Goal: Task Accomplishment & Management: Use online tool/utility

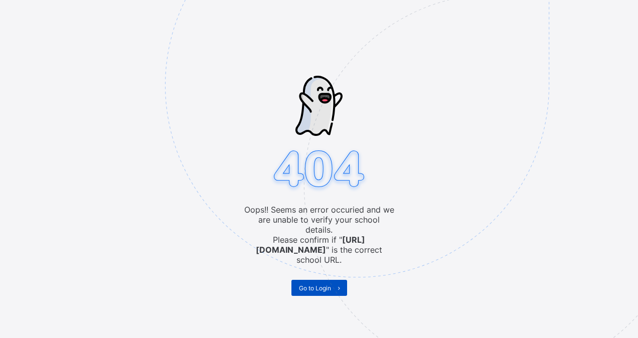
click at [321, 284] on span "Go to Login" at bounding box center [315, 288] width 32 height 8
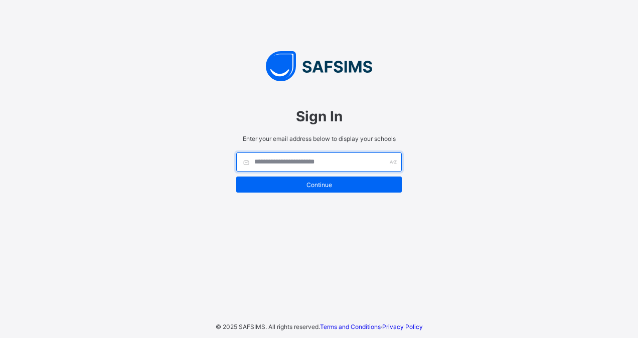
click at [337, 156] on input "text" at bounding box center [319, 161] width 166 height 19
type input "**********"
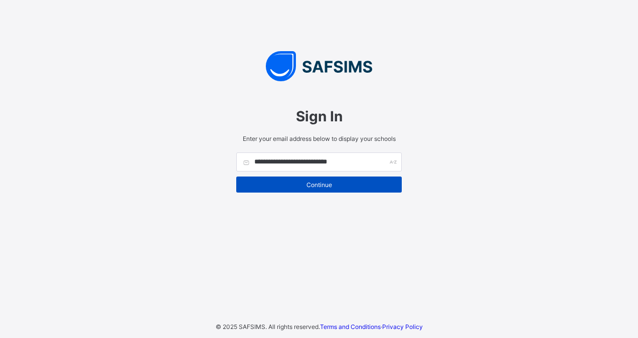
click at [304, 185] on span "Continue" at bounding box center [319, 185] width 150 height 8
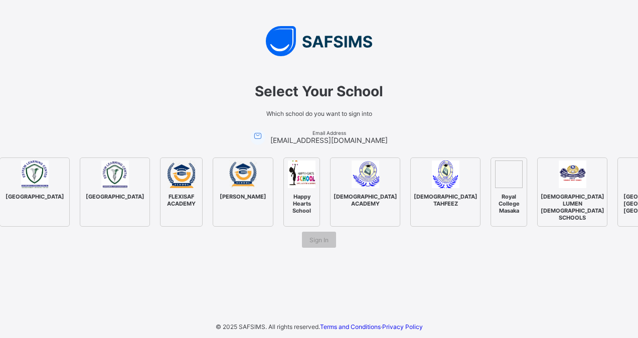
click at [315, 244] on span "Sign In" at bounding box center [319, 240] width 19 height 8
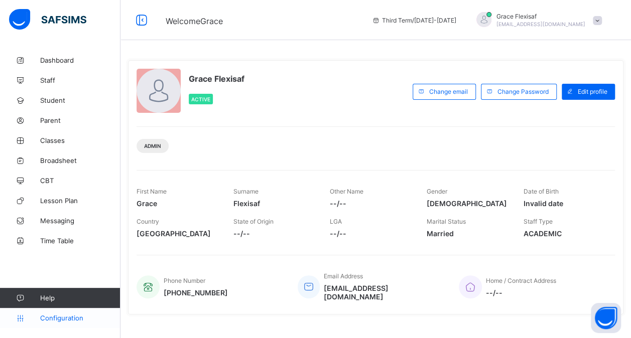
click at [48, 316] on span "Configuration" at bounding box center [80, 318] width 80 height 8
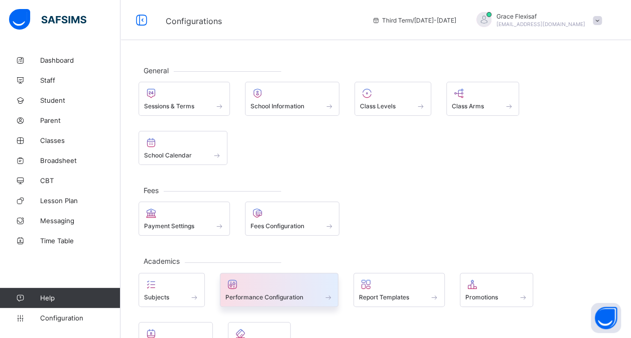
click at [267, 278] on div at bounding box center [279, 284] width 108 height 12
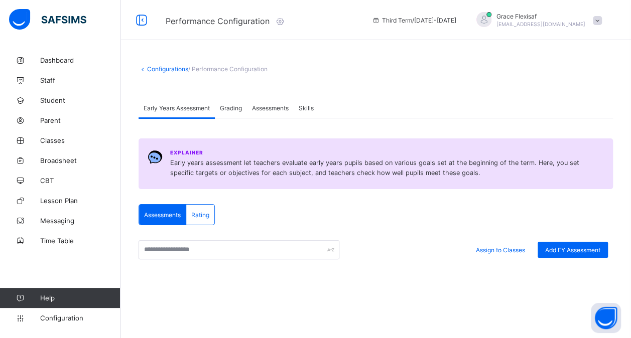
click at [235, 114] on div "Grading" at bounding box center [231, 108] width 32 height 20
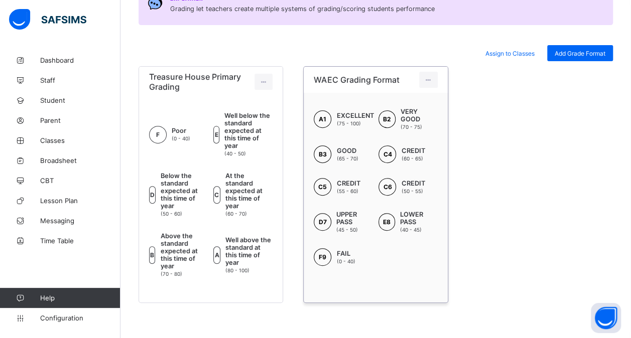
scroll to position [85, 0]
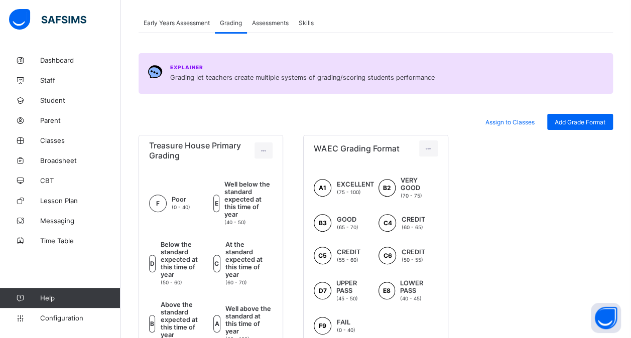
click at [269, 24] on span "Assessments" at bounding box center [270, 23] width 37 height 8
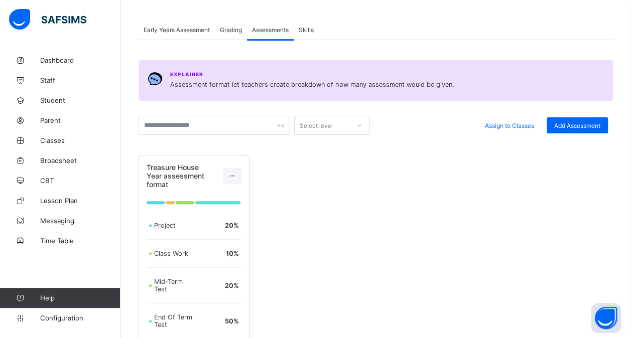
scroll to position [48, 0]
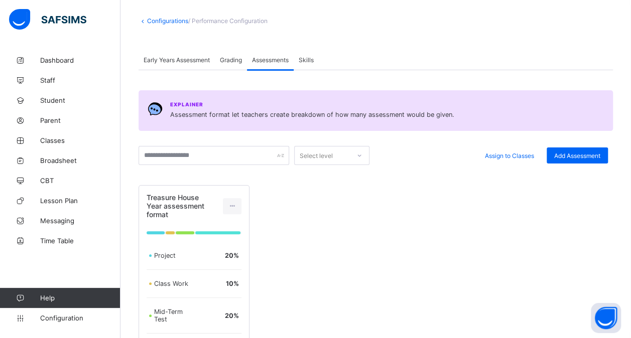
click at [184, 53] on div "Early Years Assessment" at bounding box center [176, 60] width 76 height 20
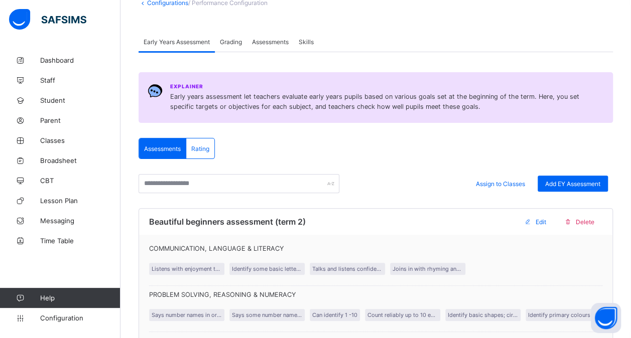
scroll to position [61, 0]
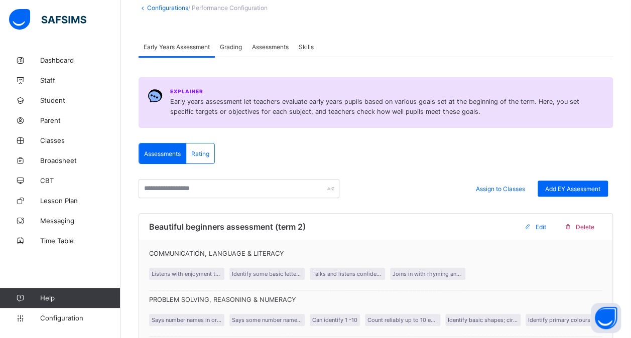
click at [202, 146] on div "Rating" at bounding box center [200, 153] width 28 height 20
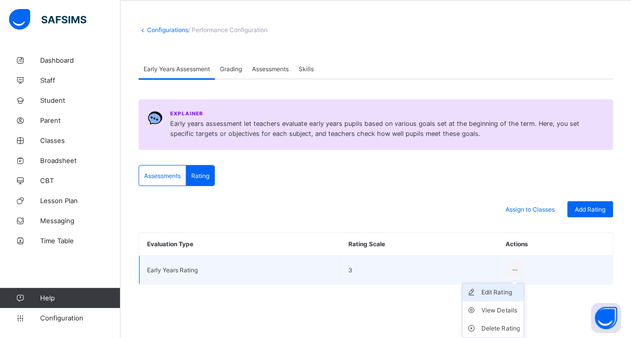
click at [502, 290] on div "Edit Rating" at bounding box center [500, 292] width 38 height 10
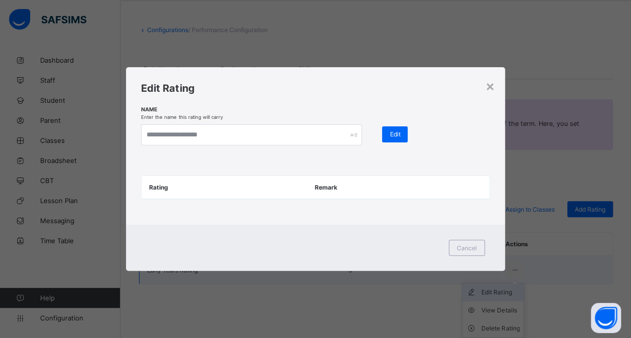
type input "**********"
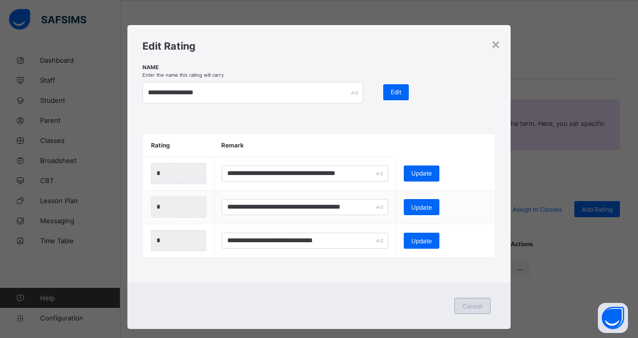
click at [474, 306] on span "Cancel" at bounding box center [473, 306] width 20 height 8
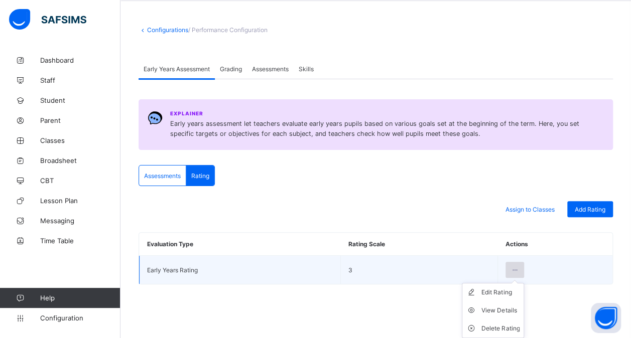
click at [519, 270] on icon at bounding box center [514, 270] width 9 height 8
click at [494, 306] on div "View Details" at bounding box center [500, 310] width 38 height 10
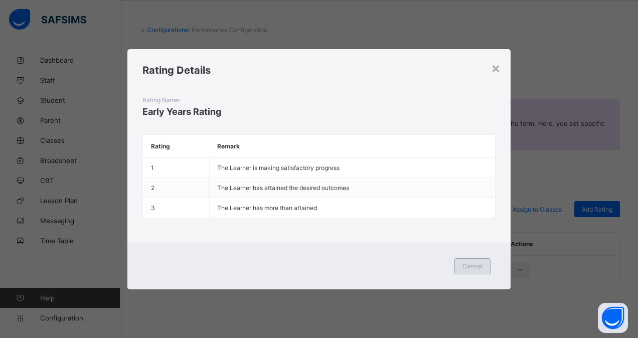
click at [467, 264] on span "Cancel" at bounding box center [473, 266] width 20 height 8
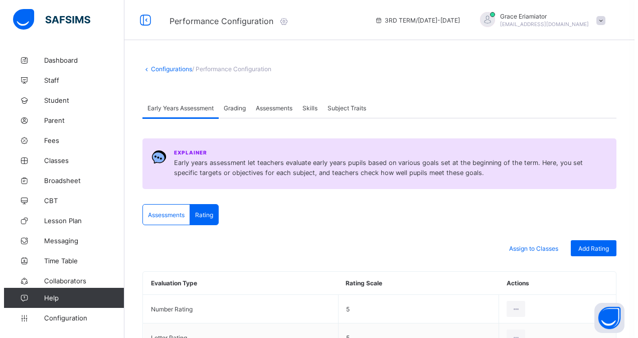
scroll to position [96, 0]
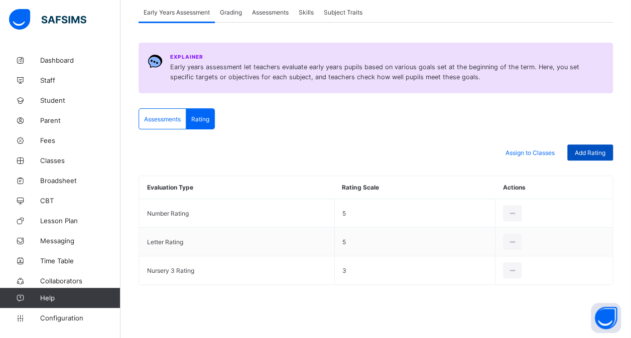
click at [588, 145] on div "Add Rating" at bounding box center [590, 152] width 46 height 16
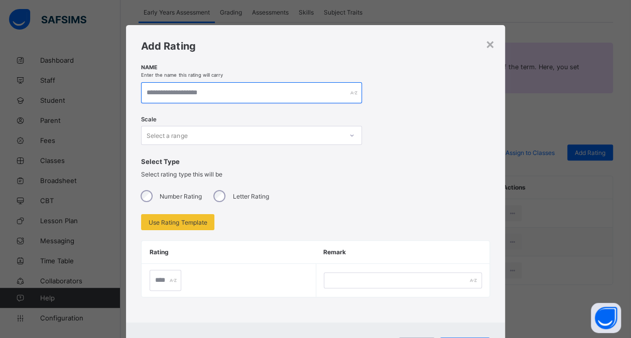
click at [198, 97] on input "text" at bounding box center [251, 92] width 221 height 21
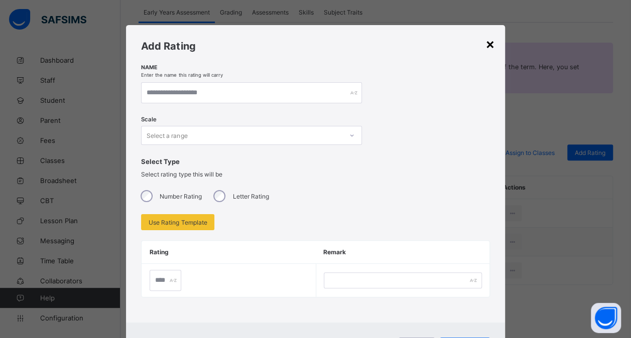
click at [488, 46] on div "×" at bounding box center [490, 43] width 10 height 17
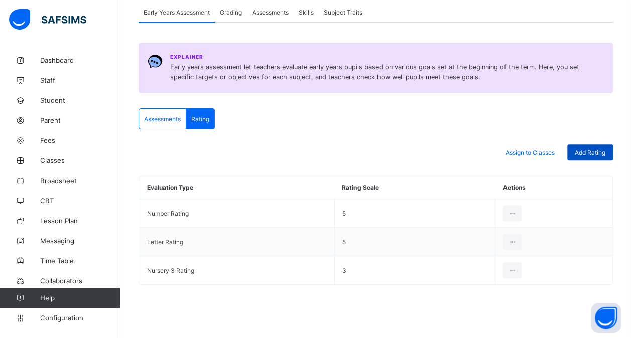
click at [594, 149] on span "Add Rating" at bounding box center [589, 153] width 31 height 8
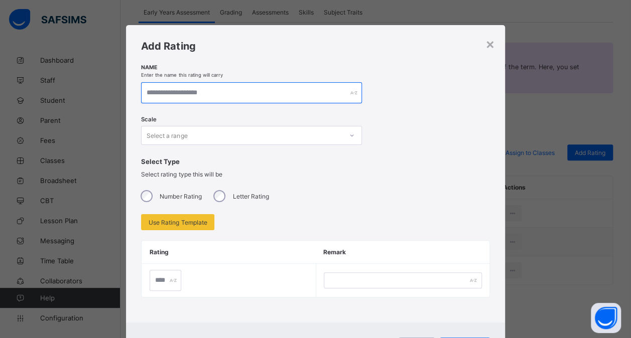
click at [252, 87] on input "text" at bounding box center [251, 92] width 221 height 21
type input "**********"
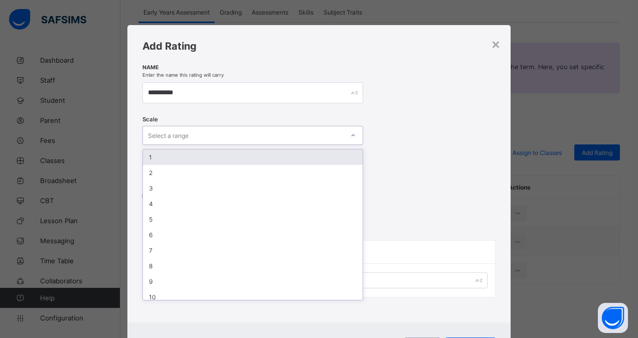
click at [221, 135] on div "Select a range" at bounding box center [243, 135] width 201 height 14
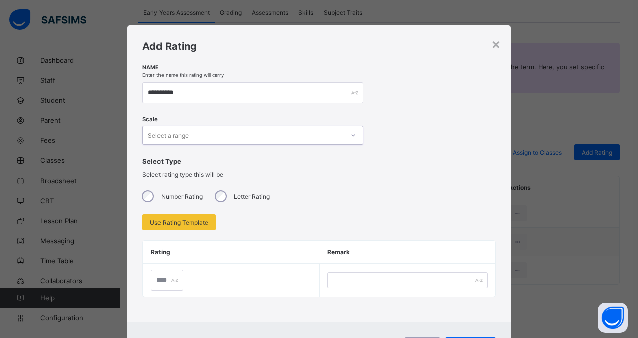
click at [291, 132] on div "Select a range" at bounding box center [243, 135] width 201 height 14
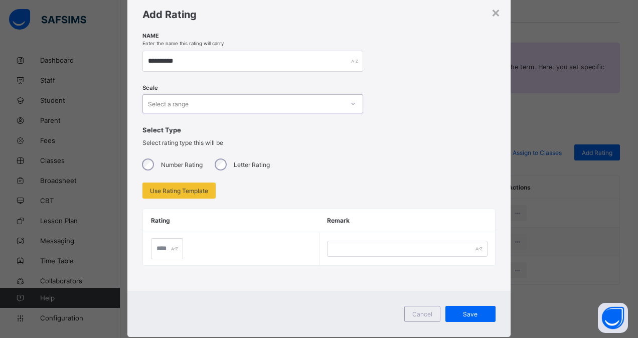
scroll to position [32, 0]
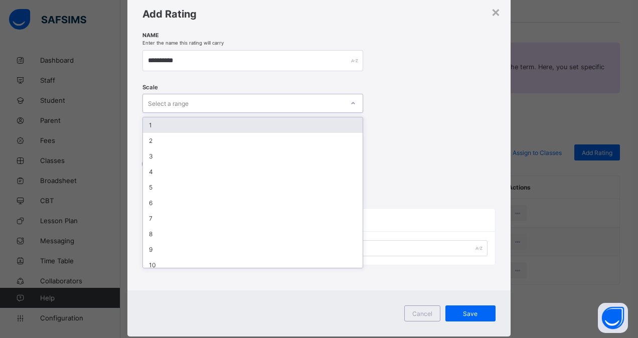
click at [352, 103] on icon at bounding box center [354, 103] width 4 height 2
click at [328, 120] on div "1" at bounding box center [253, 125] width 220 height 16
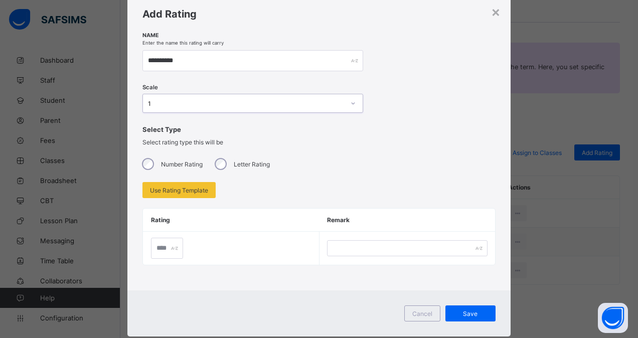
click at [351, 103] on icon at bounding box center [353, 103] width 6 height 10
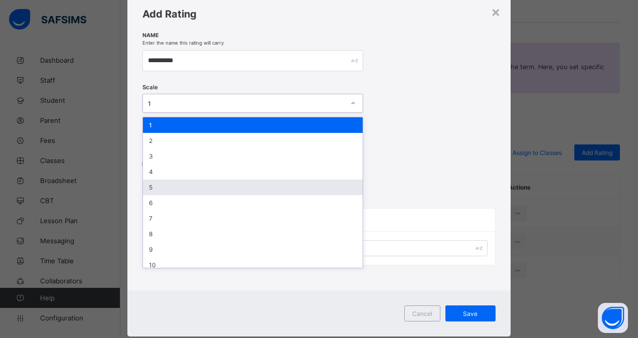
click at [235, 188] on div "5" at bounding box center [253, 188] width 220 height 16
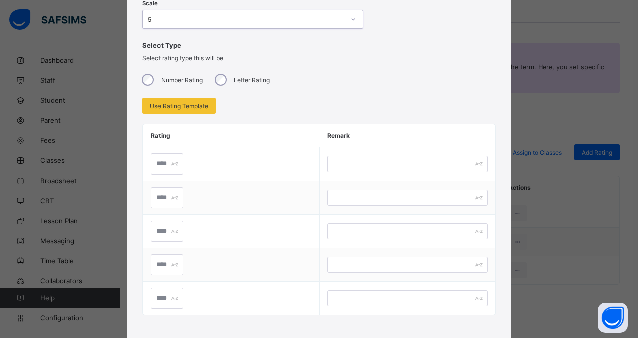
scroll to position [115, 0]
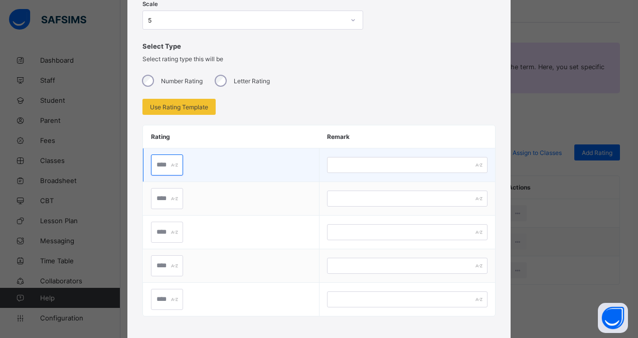
click at [163, 166] on input "text" at bounding box center [167, 165] width 32 height 21
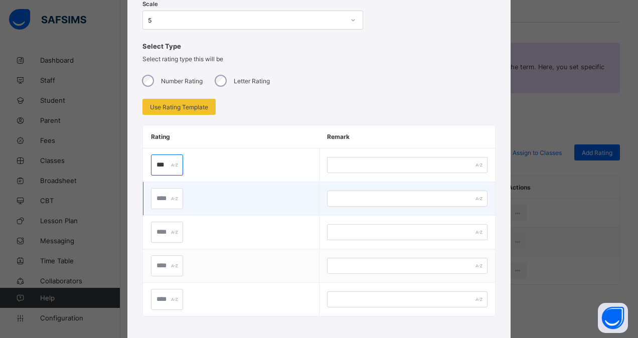
type input "***"
click at [163, 199] on input "text" at bounding box center [167, 198] width 32 height 21
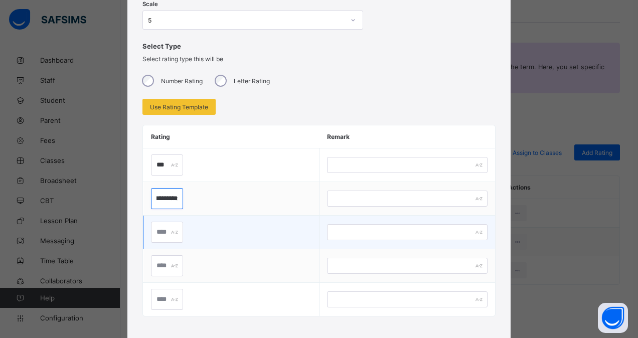
type input "*********"
click at [162, 235] on input "text" at bounding box center [167, 232] width 32 height 21
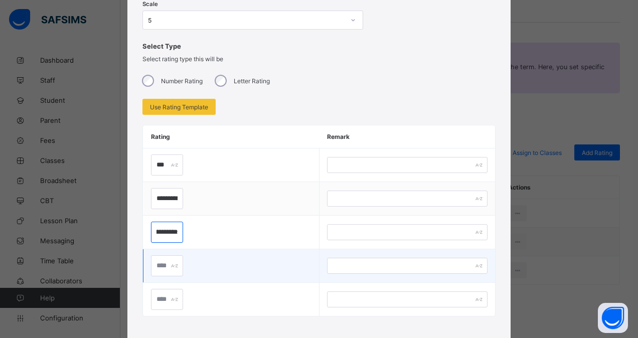
type input "**********"
click at [171, 266] on div at bounding box center [167, 265] width 32 height 21
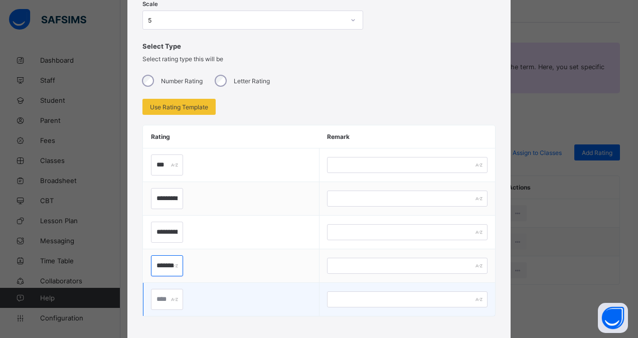
type input "*******"
click at [160, 302] on input "text" at bounding box center [167, 299] width 32 height 21
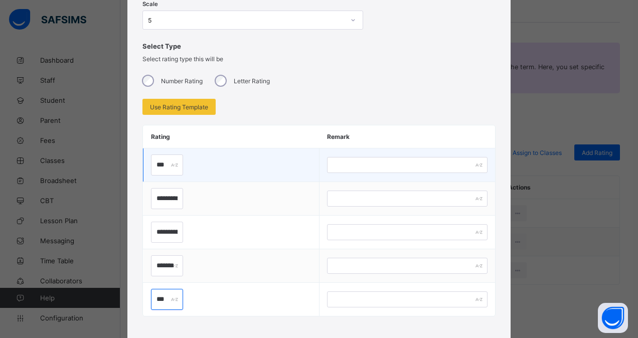
type input "***"
click at [346, 164] on input "text" at bounding box center [407, 165] width 160 height 16
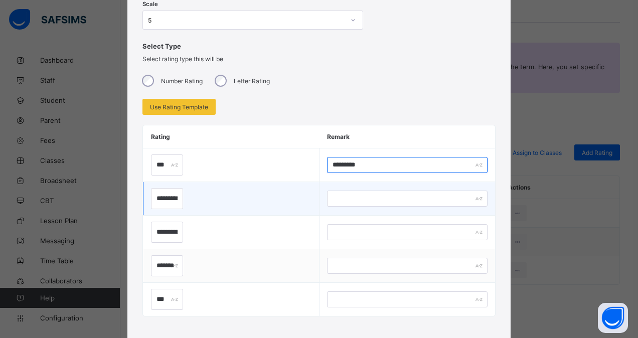
type input "*********"
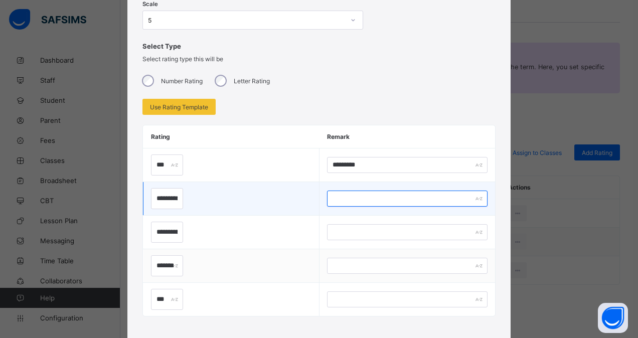
click at [358, 192] on input "text" at bounding box center [407, 199] width 160 height 16
type input "*"
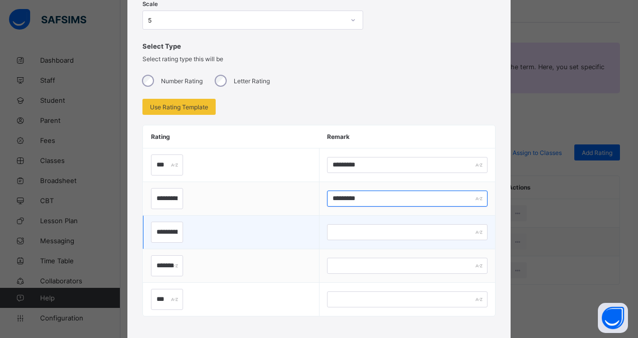
type input "*********"
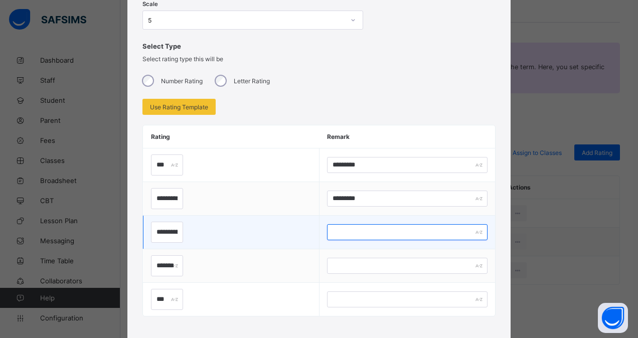
click at [351, 232] on input "text" at bounding box center [407, 232] width 160 height 16
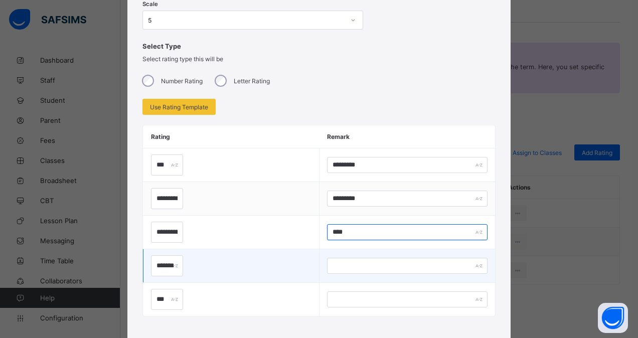
type input "****"
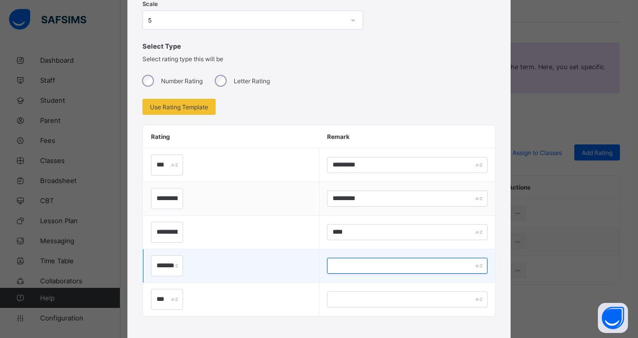
click at [337, 264] on input "text" at bounding box center [407, 266] width 160 height 16
type input "*"
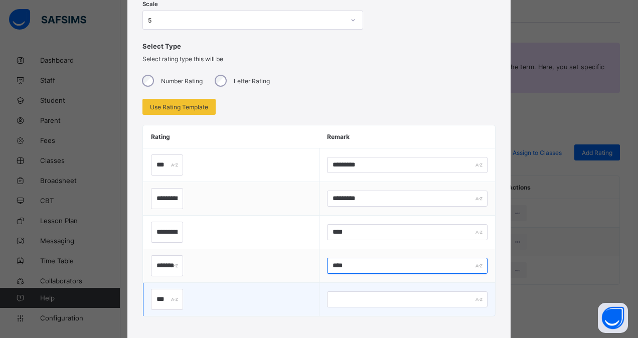
type input "****"
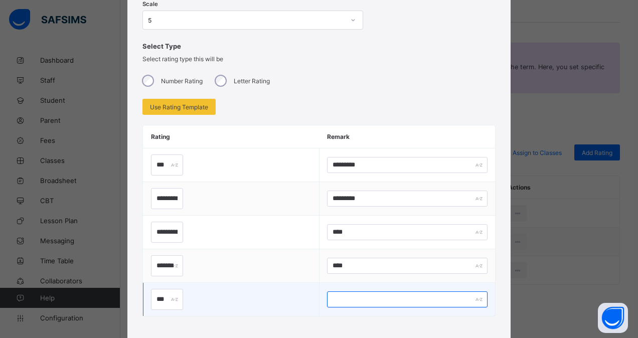
click at [339, 299] on input "text" at bounding box center [407, 299] width 160 height 16
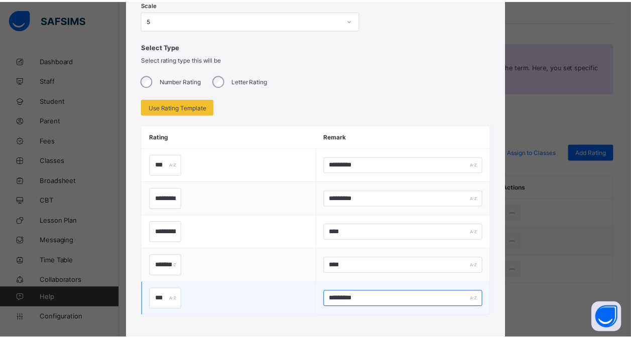
scroll to position [188, 0]
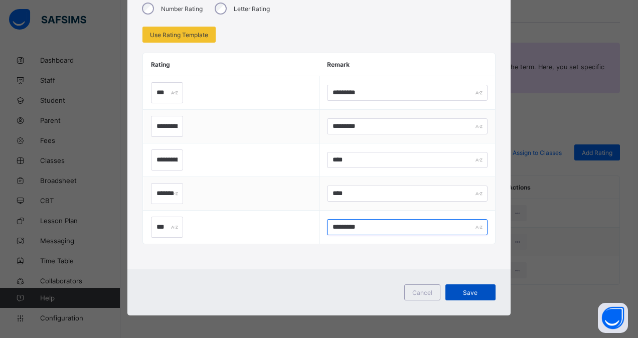
type input "*********"
click at [468, 290] on span "Save" at bounding box center [470, 293] width 35 height 8
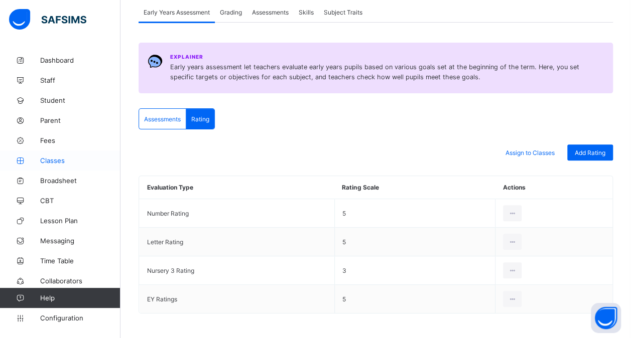
click at [51, 162] on span "Classes" at bounding box center [80, 161] width 80 height 8
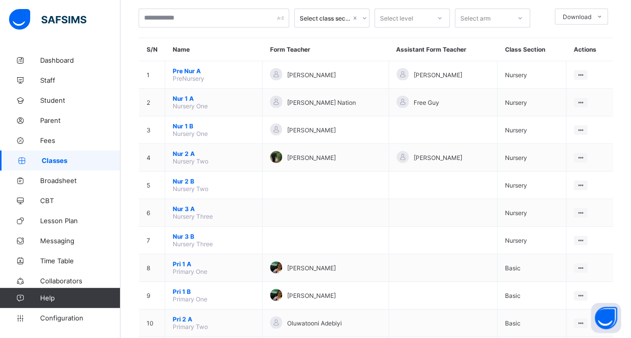
scroll to position [58, 0]
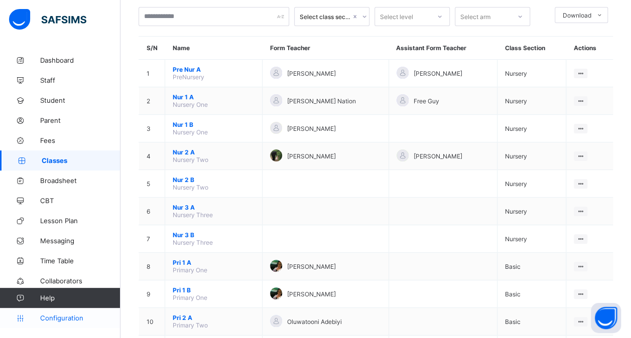
click at [59, 321] on span "Configuration" at bounding box center [80, 318] width 80 height 8
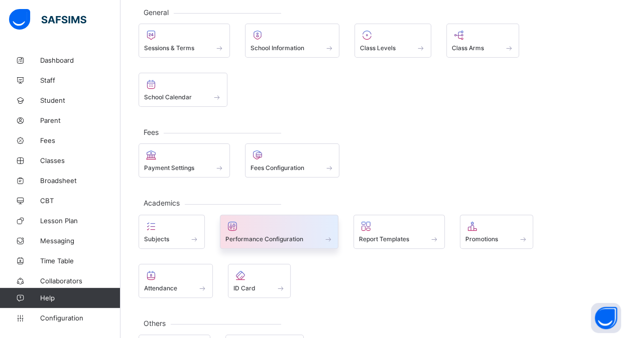
click at [262, 235] on span "Performance Configuration" at bounding box center [264, 239] width 78 height 8
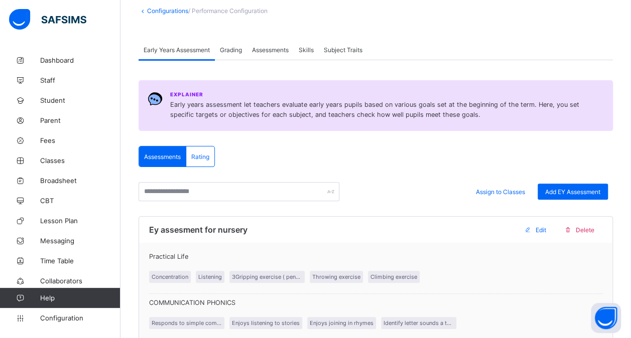
click at [207, 157] on span "Rating" at bounding box center [200, 157] width 18 height 8
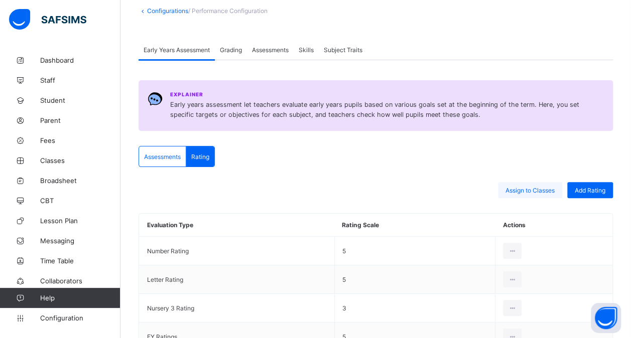
click at [538, 189] on span "Assign to Classes" at bounding box center [529, 191] width 49 height 8
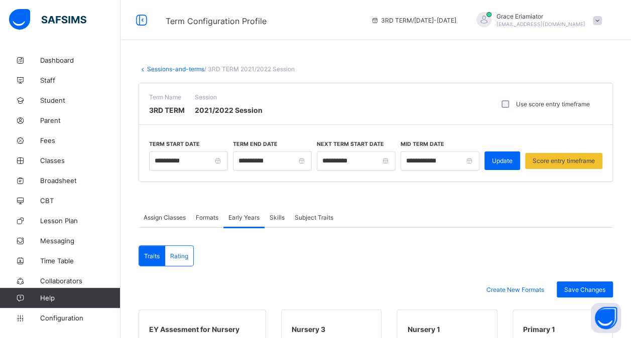
click at [182, 254] on span "Rating" at bounding box center [179, 256] width 18 height 8
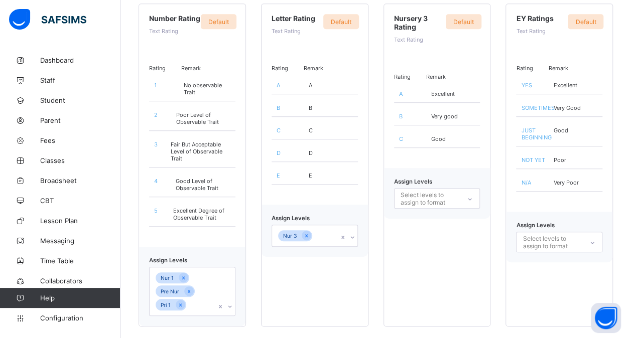
scroll to position [306, 0]
click at [190, 288] on icon at bounding box center [189, 291] width 6 height 7
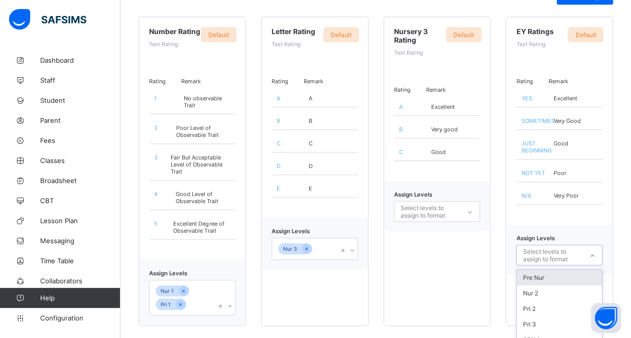
click at [595, 251] on icon at bounding box center [592, 256] width 6 height 10
click at [554, 271] on div "Pre Nur" at bounding box center [558, 278] width 85 height 16
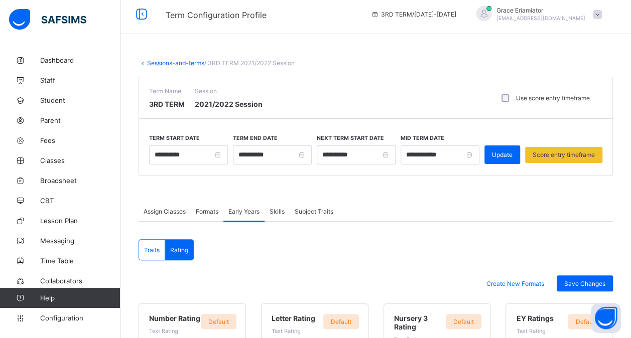
scroll to position [0, 0]
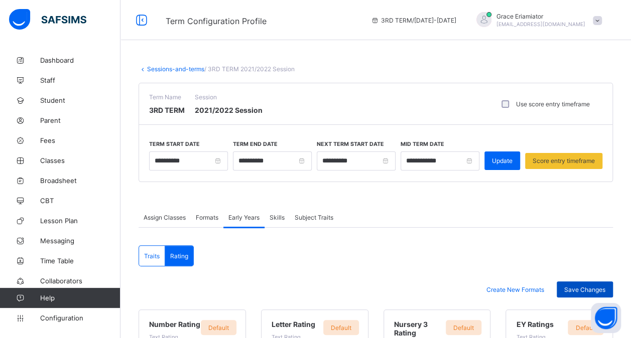
click at [583, 286] on span "Save Changes" at bounding box center [584, 290] width 41 height 8
click at [54, 166] on link "Classes" at bounding box center [60, 160] width 120 height 20
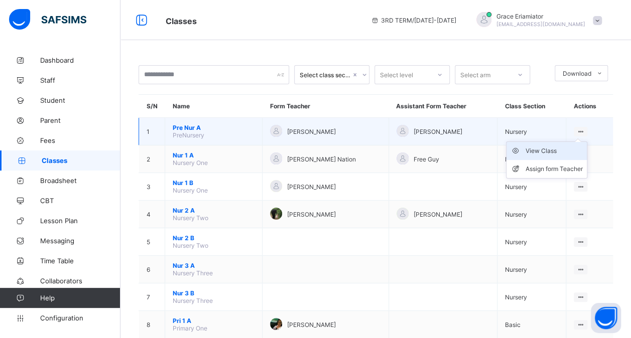
click at [563, 146] on div "View Class" at bounding box center [553, 151] width 57 height 10
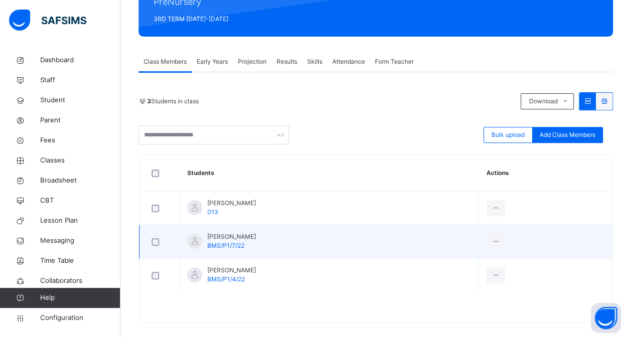
scroll to position [137, 0]
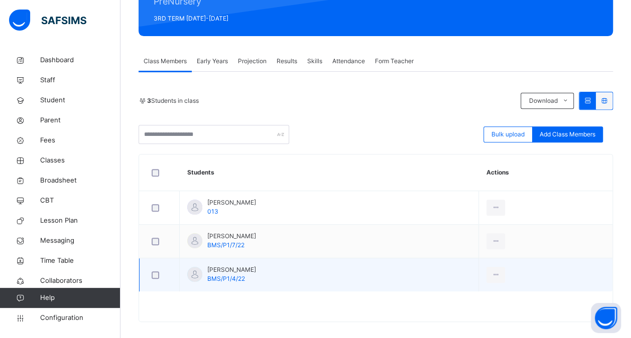
click at [294, 280] on td "Shehu Adam BMS/P1/4/22" at bounding box center [329, 275] width 299 height 34
click at [233, 268] on span "Shehu Adam" at bounding box center [231, 269] width 49 height 9
click at [490, 295] on div "View Profile" at bounding box center [473, 297] width 54 height 10
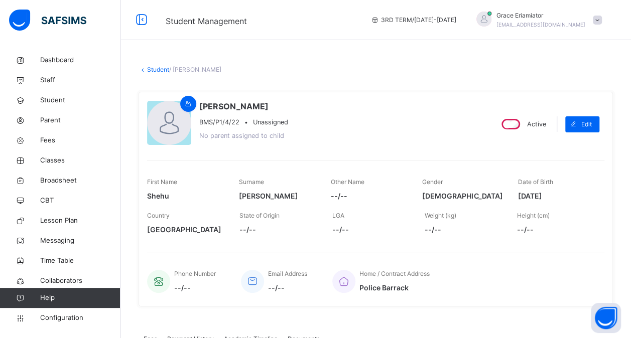
click at [154, 69] on link "Student" at bounding box center [158, 70] width 22 height 8
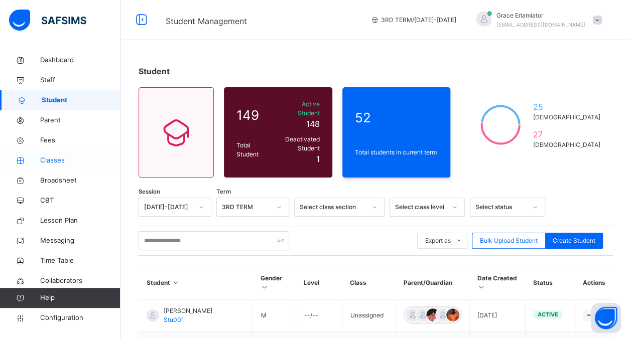
click at [54, 163] on span "Classes" at bounding box center [80, 161] width 80 height 10
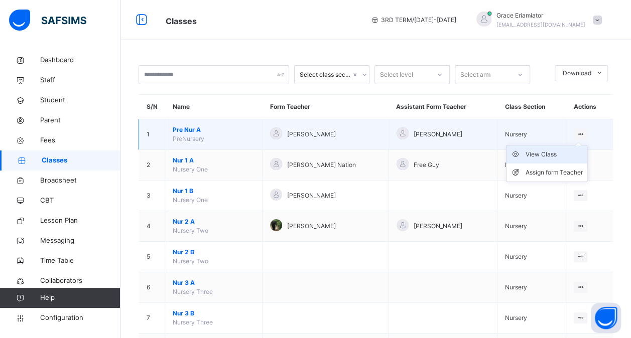
click at [550, 155] on div "View Class" at bounding box center [553, 154] width 57 height 10
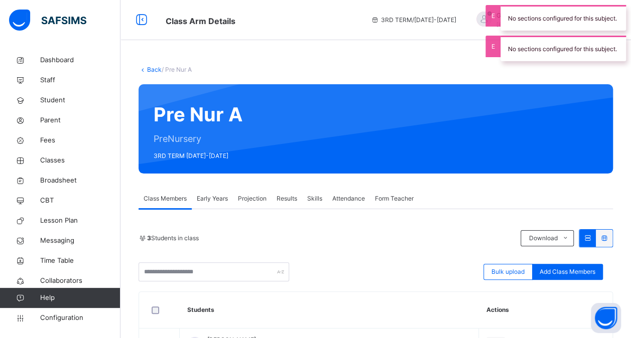
click at [292, 200] on span "Results" at bounding box center [286, 198] width 21 height 9
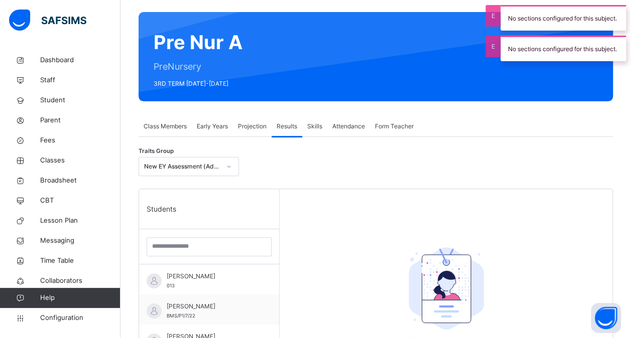
scroll to position [82, 0]
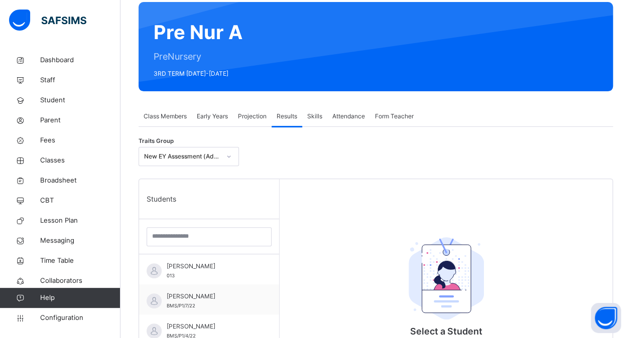
click at [167, 118] on span "Class Members" at bounding box center [164, 116] width 43 height 9
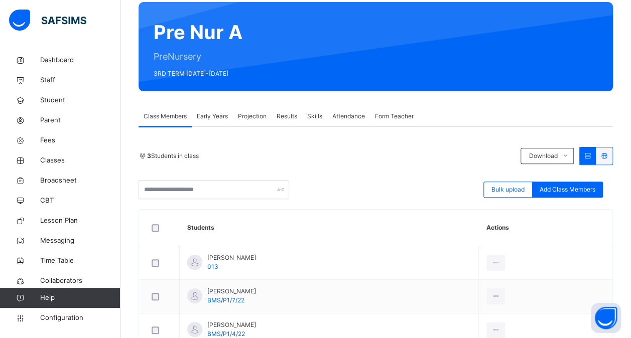
click at [220, 119] on span "Early Years" at bounding box center [212, 116] width 31 height 9
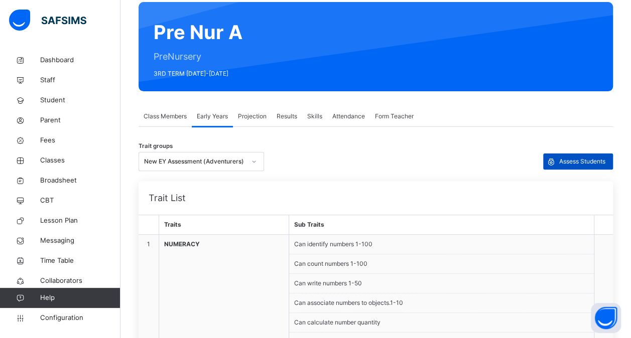
click at [579, 162] on span "Assess Students" at bounding box center [582, 161] width 46 height 9
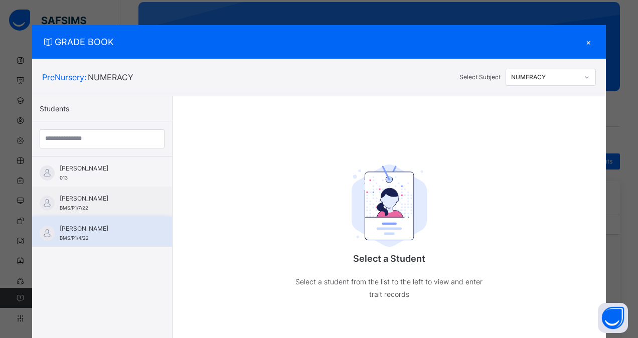
click at [75, 241] on div "Shehu Adam BMS/P1/4/22" at bounding box center [105, 233] width 90 height 18
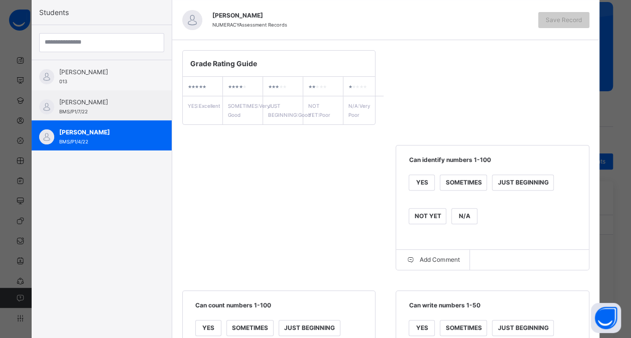
scroll to position [106, 0]
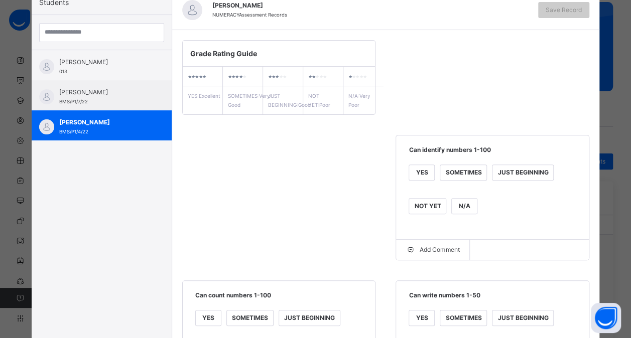
click at [418, 179] on div "YES" at bounding box center [421, 172] width 25 height 15
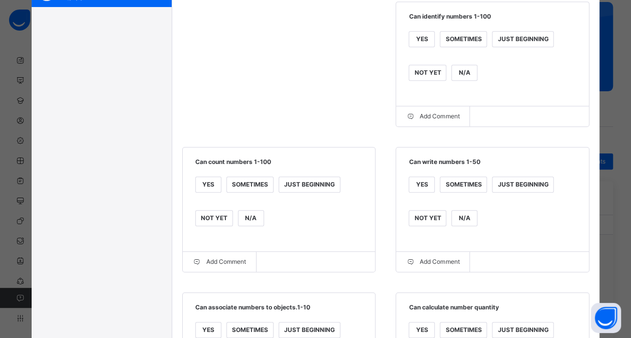
scroll to position [242, 0]
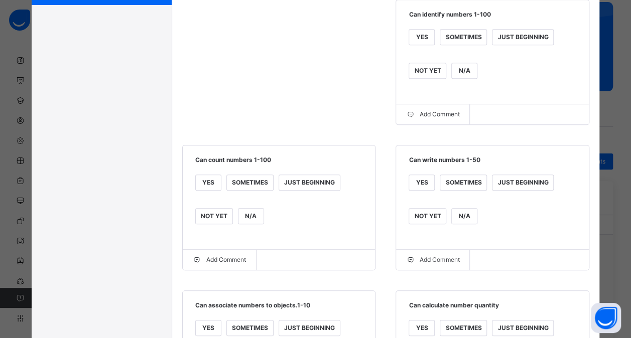
click at [200, 190] on div "YES" at bounding box center [208, 182] width 25 height 15
click at [424, 190] on div "YES" at bounding box center [421, 182] width 25 height 15
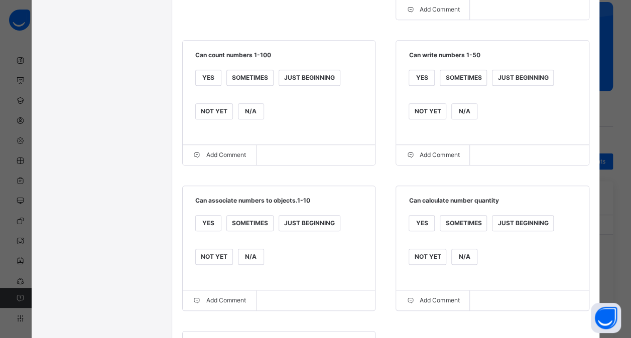
scroll to position [347, 0]
click at [255, 230] on div "SOMETIMES" at bounding box center [250, 222] width 46 height 15
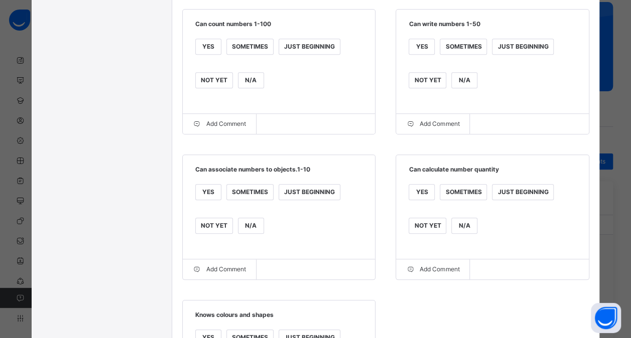
scroll to position [378, 0]
click at [467, 199] on div "SOMETIMES" at bounding box center [463, 191] width 46 height 15
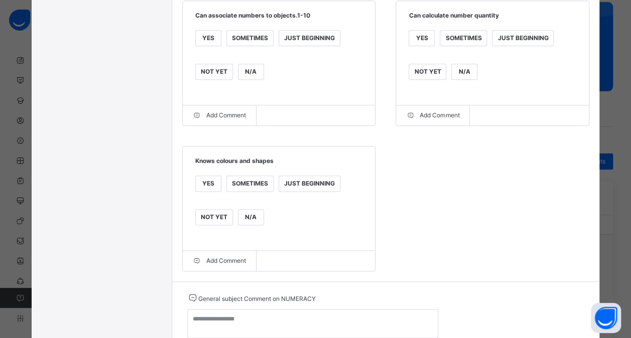
scroll to position [532, 0]
click at [244, 191] on div "SOMETIMES" at bounding box center [250, 183] width 46 height 15
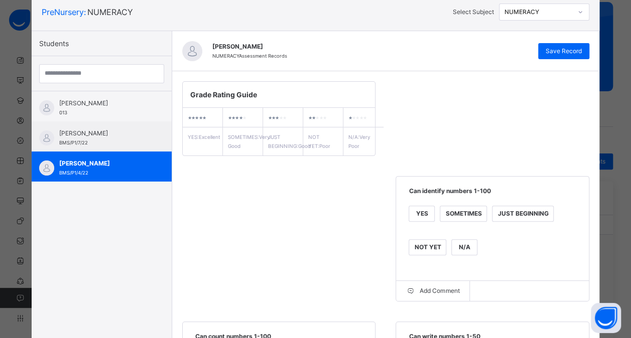
scroll to position [0, 0]
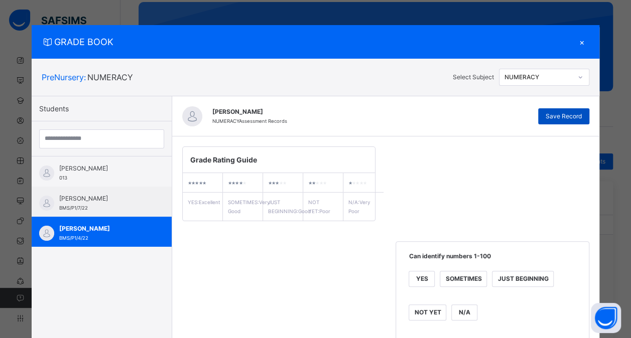
click at [571, 115] on span "Save Record" at bounding box center [563, 116] width 36 height 9
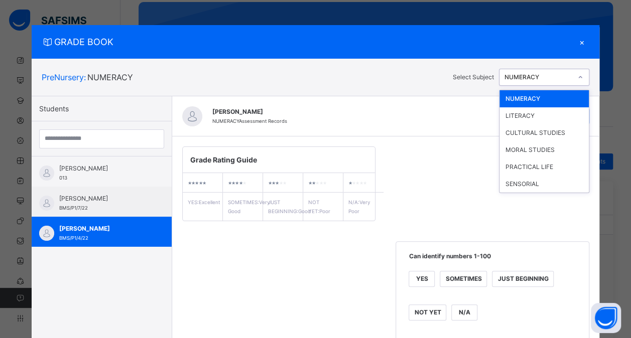
click at [582, 77] on icon at bounding box center [580, 77] width 6 height 10
click at [525, 115] on div "LITERACY" at bounding box center [543, 115] width 89 height 17
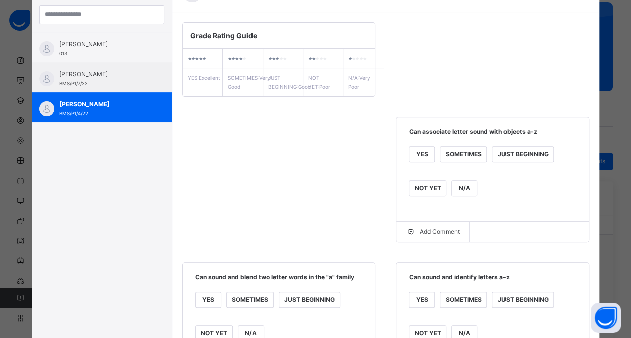
scroll to position [125, 0]
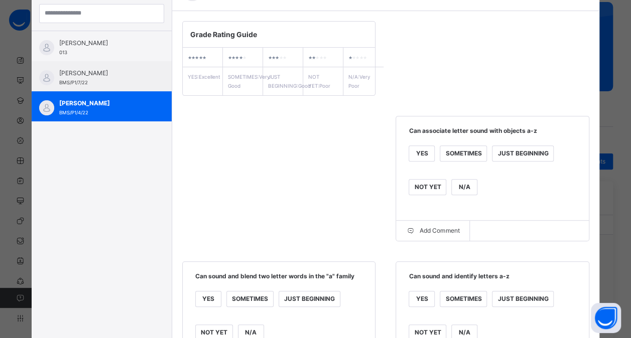
click at [417, 161] on div "YES" at bounding box center [421, 153] width 25 height 15
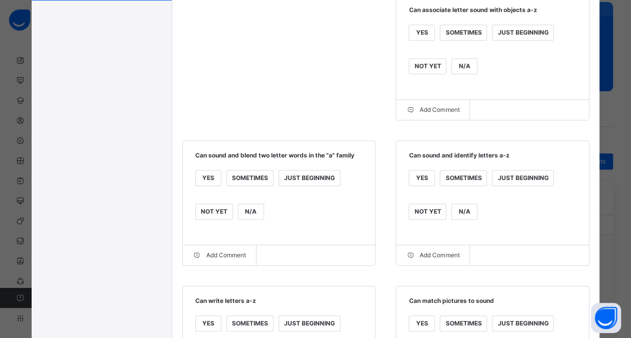
scroll to position [247, 0]
click at [251, 184] on div "SOMETIMES" at bounding box center [250, 177] width 46 height 15
click at [419, 185] on div "YES" at bounding box center [421, 177] width 25 height 15
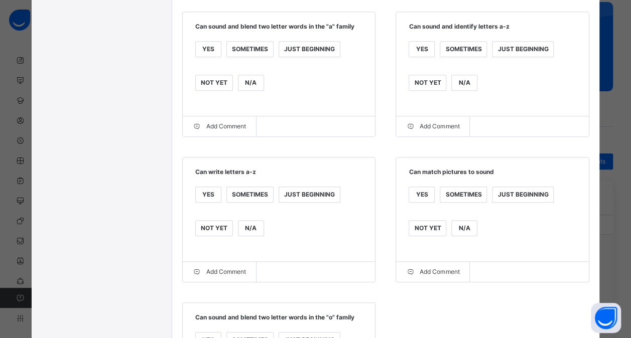
scroll to position [376, 0]
click at [249, 202] on div "SOMETIMES" at bounding box center [250, 194] width 46 height 15
click at [419, 201] on div "YES" at bounding box center [421, 194] width 25 height 15
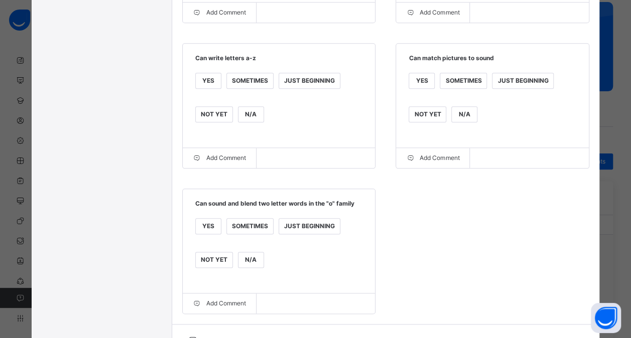
scroll to position [559, 0]
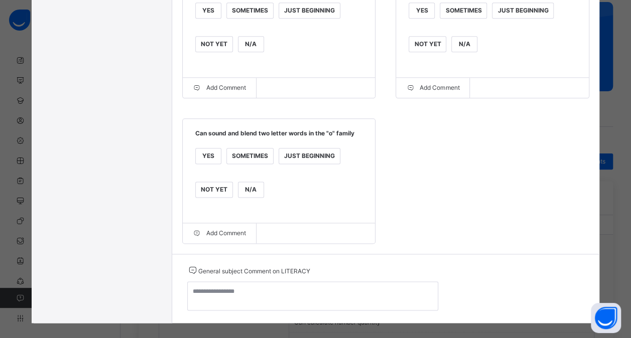
click at [247, 164] on div "SOMETIMES" at bounding box center [250, 155] width 46 height 15
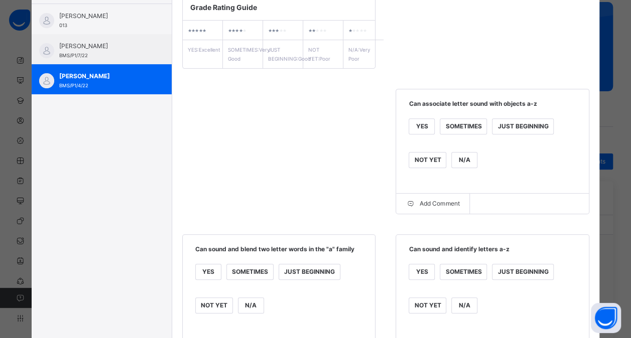
scroll to position [0, 0]
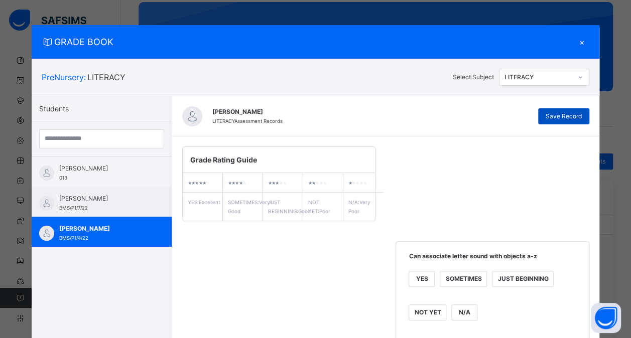
click at [569, 114] on span "Save Record" at bounding box center [563, 116] width 36 height 9
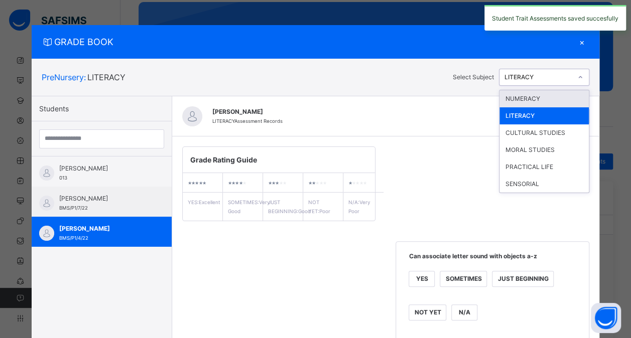
click at [581, 77] on icon at bounding box center [580, 77] width 6 height 10
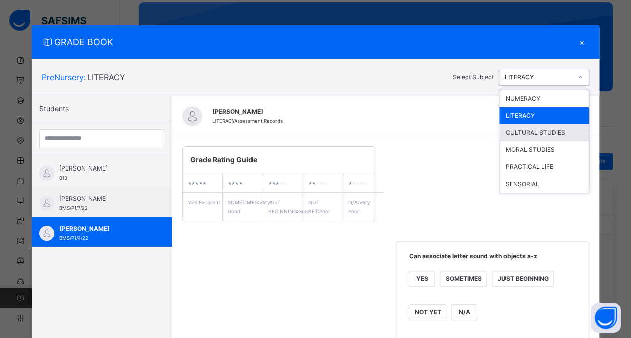
click at [536, 131] on div "CULTURAL STUDIES" at bounding box center [543, 132] width 89 height 17
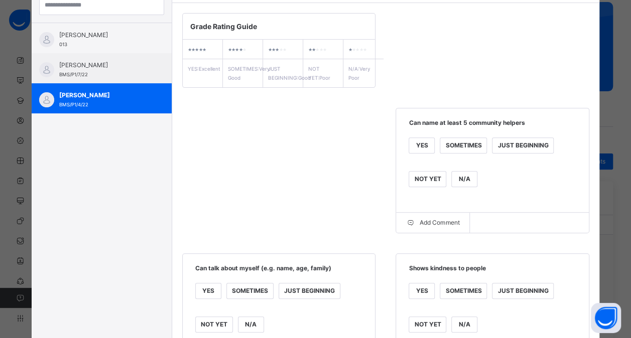
scroll to position [137, 0]
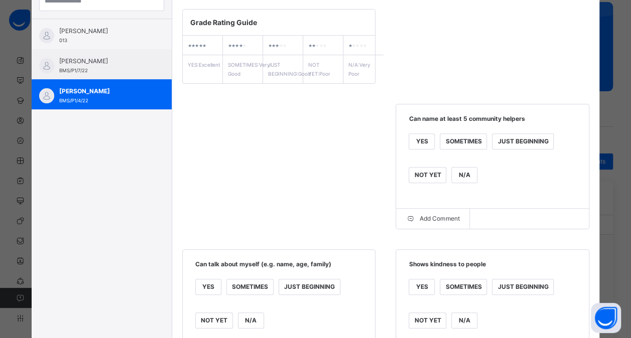
click at [418, 149] on div "YES" at bounding box center [421, 141] width 25 height 15
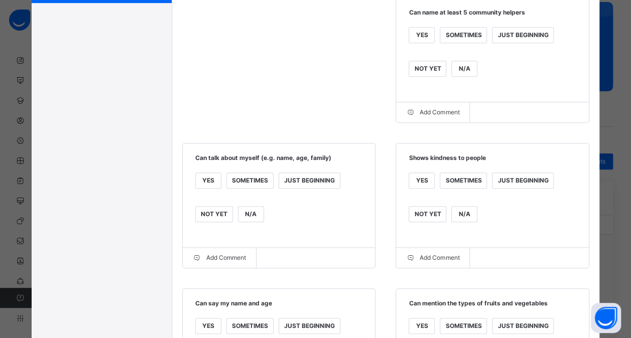
scroll to position [276, 0]
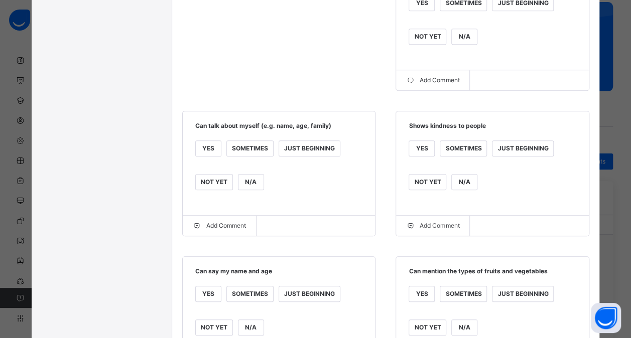
click at [198, 151] on div "YES" at bounding box center [208, 148] width 25 height 15
click at [430, 154] on div "YES" at bounding box center [421, 148] width 25 height 15
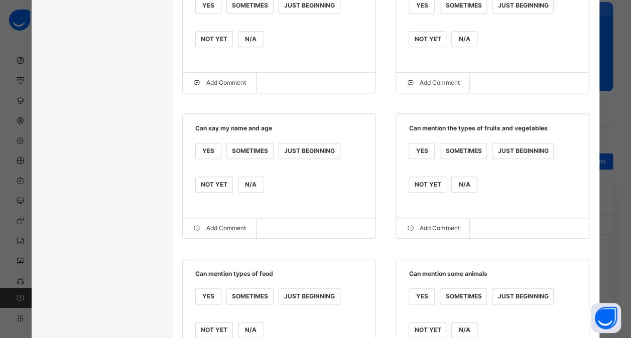
scroll to position [454, 0]
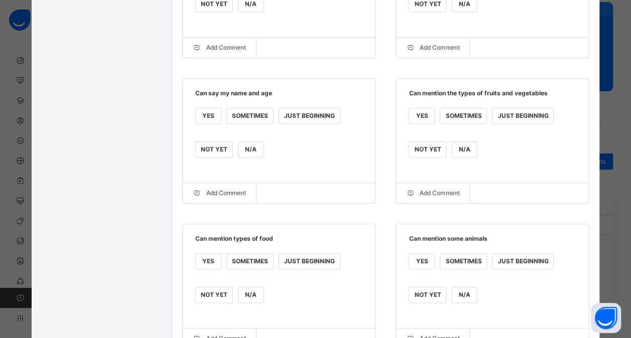
click at [240, 119] on div "SOMETIMES" at bounding box center [250, 115] width 46 height 15
click at [507, 122] on div "JUST BEGINNING" at bounding box center [522, 115] width 61 height 15
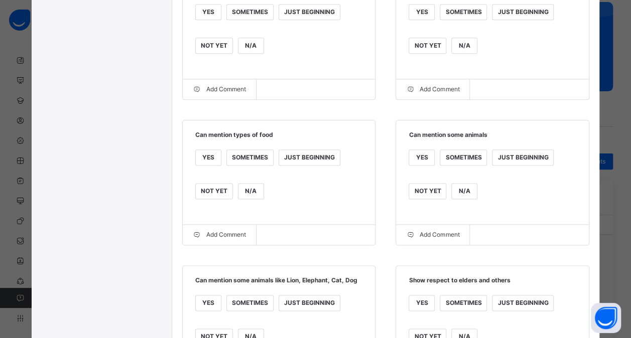
scroll to position [565, 0]
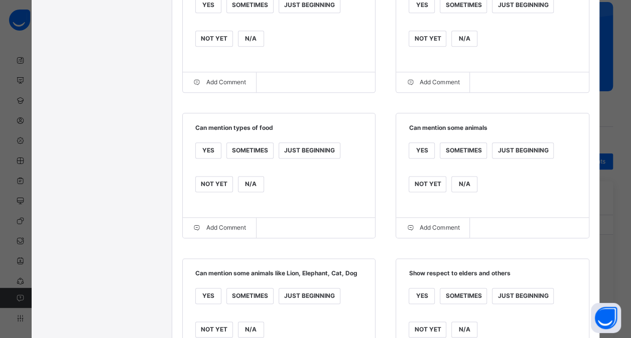
click at [290, 158] on div "JUST BEGINNING" at bounding box center [309, 150] width 61 height 15
click at [468, 156] on div "SOMETIMES" at bounding box center [463, 150] width 46 height 15
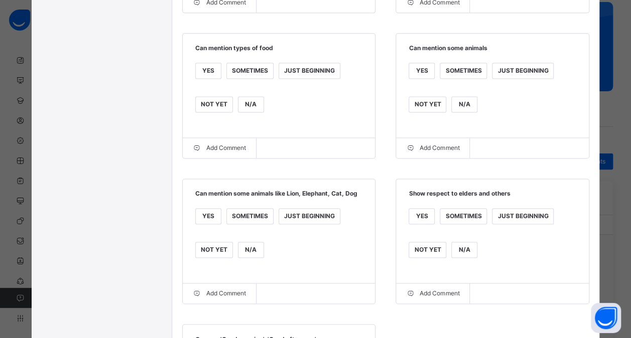
scroll to position [683, 0]
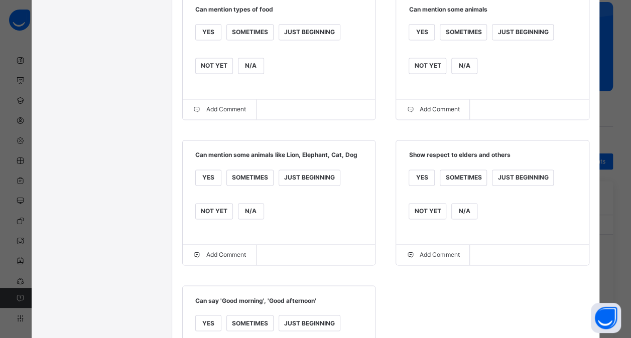
click at [249, 185] on div "SOMETIMES" at bounding box center [250, 177] width 46 height 15
click at [202, 185] on div "YES" at bounding box center [208, 177] width 25 height 15
click at [418, 185] on div "YES" at bounding box center [421, 177] width 25 height 15
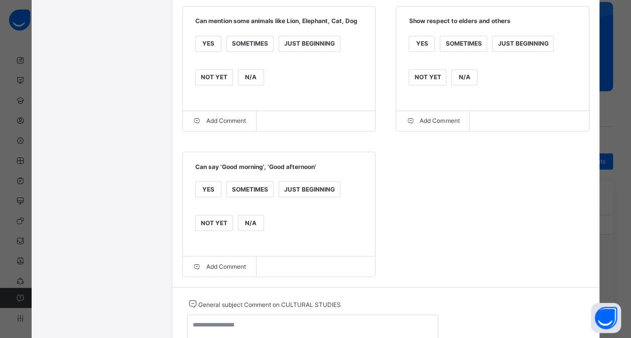
scroll to position [825, 0]
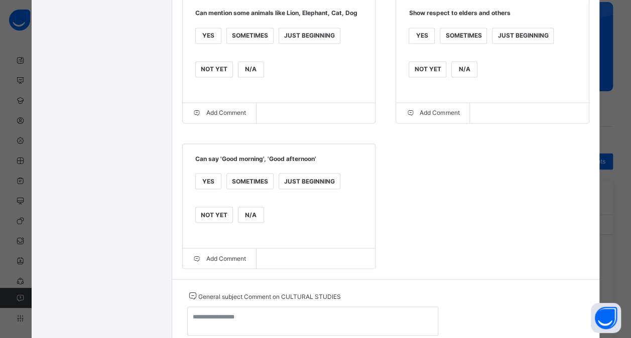
click at [300, 187] on div "JUST BEGINNING" at bounding box center [309, 181] width 61 height 15
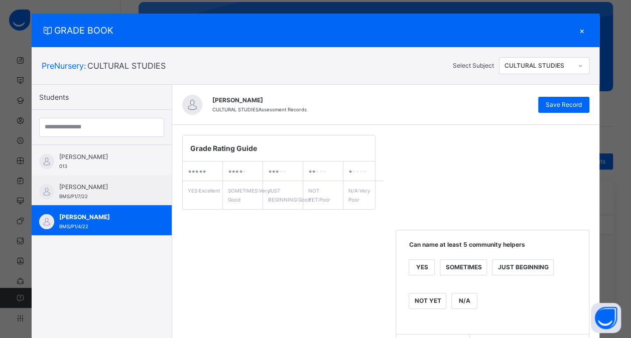
scroll to position [0, 0]
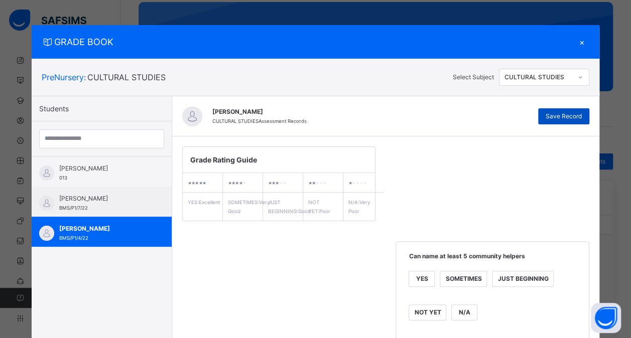
click at [563, 117] on span "Save Record" at bounding box center [563, 116] width 36 height 9
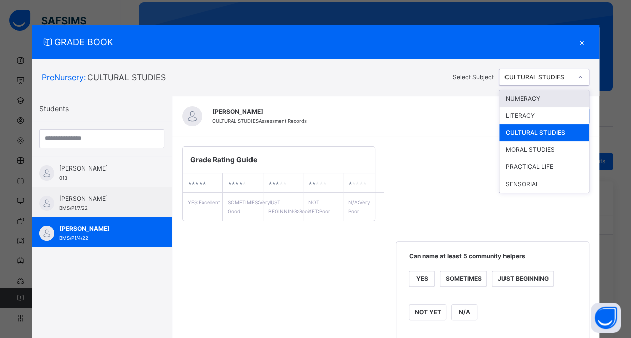
click at [579, 73] on icon at bounding box center [580, 77] width 6 height 10
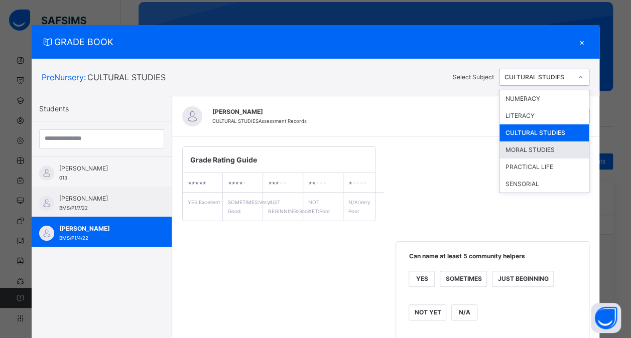
click at [534, 148] on div "MORAL STUDIES" at bounding box center [543, 149] width 89 height 17
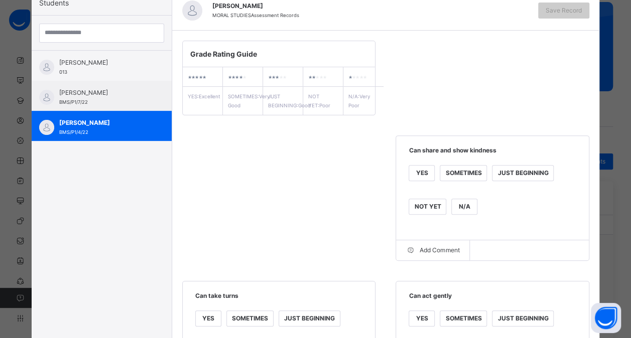
scroll to position [127, 0]
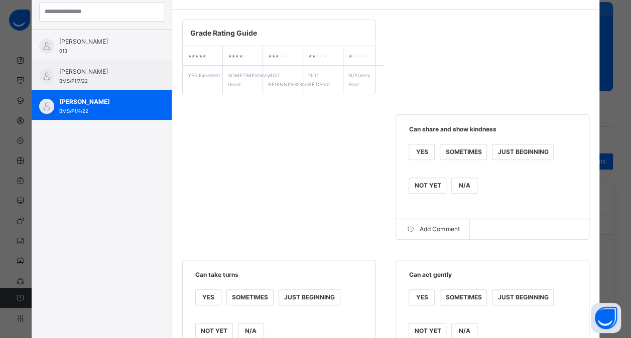
click at [460, 160] on div "SOMETIMES" at bounding box center [463, 151] width 46 height 15
click at [426, 158] on div "YES" at bounding box center [421, 151] width 25 height 15
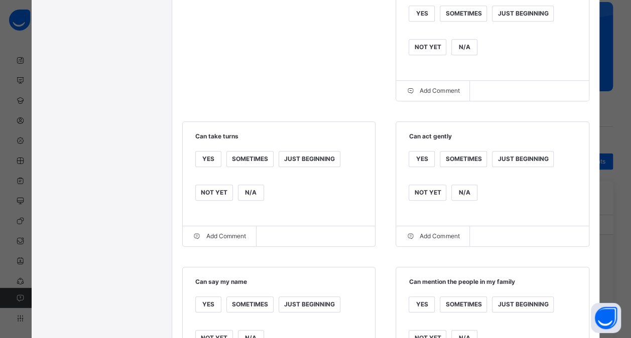
scroll to position [274, 0]
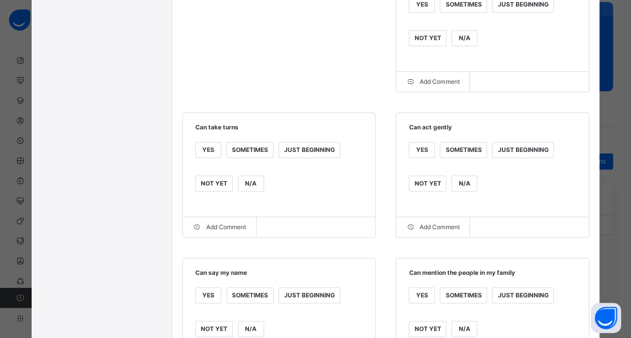
click at [213, 191] on div "NOT YET" at bounding box center [214, 183] width 37 height 15
click at [494, 157] on div "JUST BEGINNING" at bounding box center [522, 149] width 61 height 15
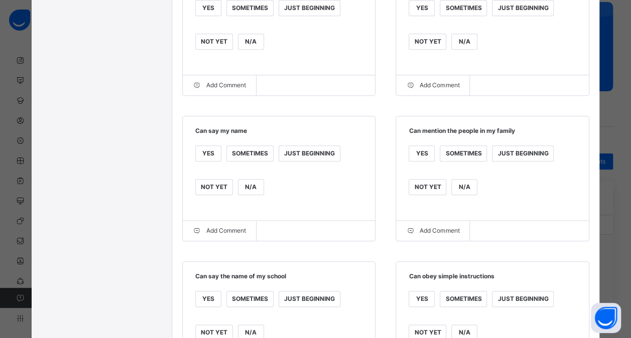
scroll to position [417, 0]
click at [204, 161] on div "YES" at bounding box center [208, 152] width 25 height 15
click at [452, 161] on div "SOMETIMES" at bounding box center [463, 152] width 46 height 15
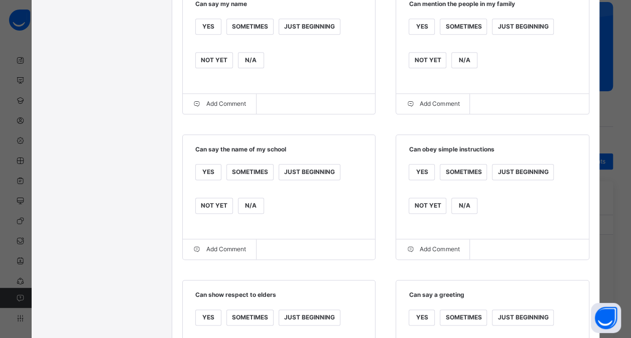
scroll to position [544, 0]
click at [205, 179] on div "YES" at bounding box center [208, 171] width 25 height 15
click at [424, 179] on div "YES" at bounding box center [421, 171] width 25 height 15
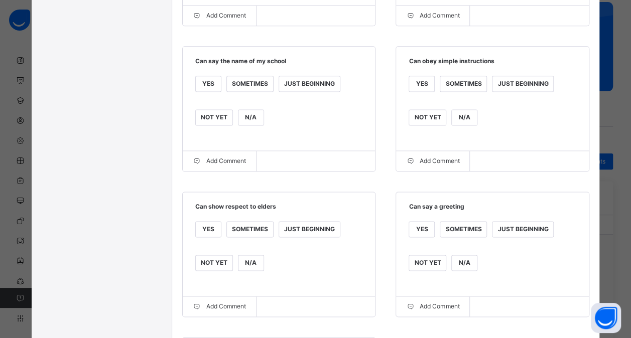
scroll to position [688, 0]
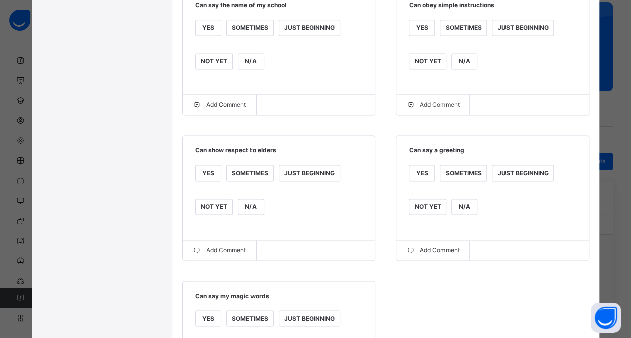
click at [465, 35] on div "SOMETIMES" at bounding box center [463, 27] width 46 height 15
click at [209, 180] on div "YES" at bounding box center [208, 173] width 25 height 15
click at [455, 181] on div "SOMETIMES" at bounding box center [463, 173] width 46 height 15
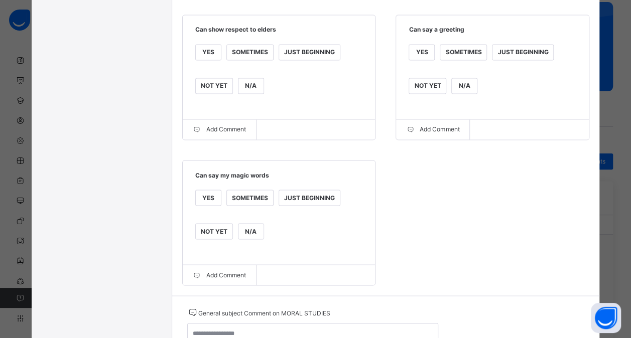
scroll to position [815, 0]
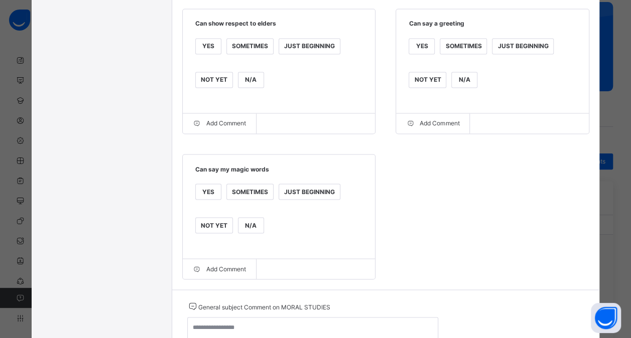
click at [210, 199] on div "YES" at bounding box center [208, 191] width 25 height 15
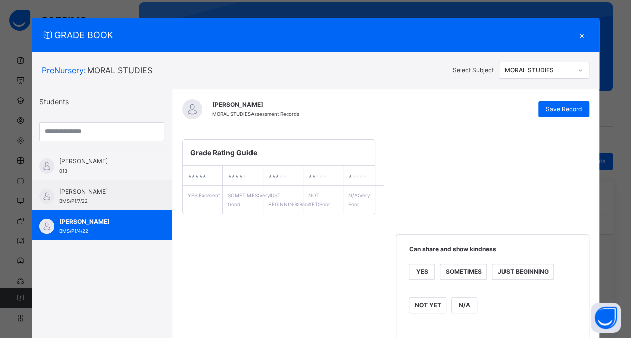
scroll to position [0, 0]
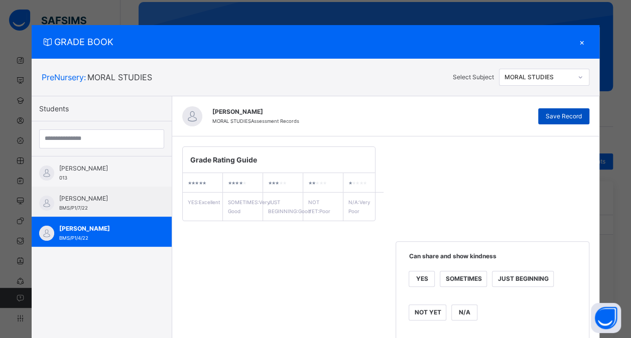
click at [566, 118] on span "Save Record" at bounding box center [563, 116] width 36 height 9
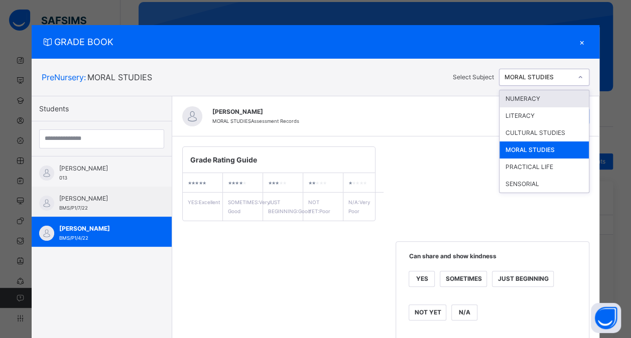
click at [579, 77] on icon at bounding box center [580, 77] width 6 height 10
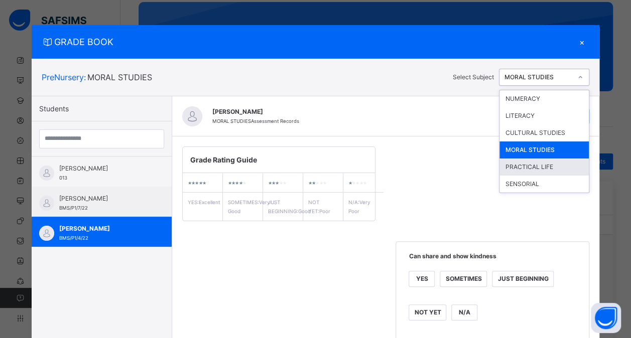
click at [536, 165] on div "PRACTICAL LIFE" at bounding box center [543, 167] width 89 height 17
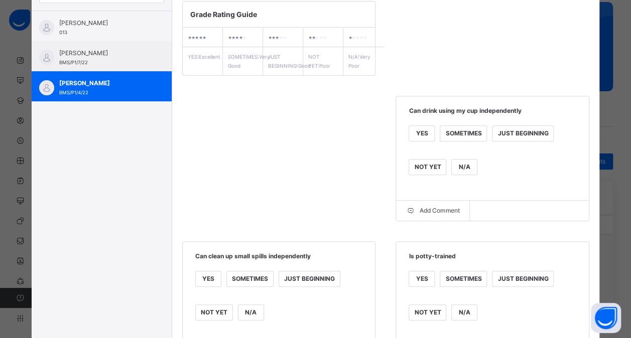
scroll to position [159, 0]
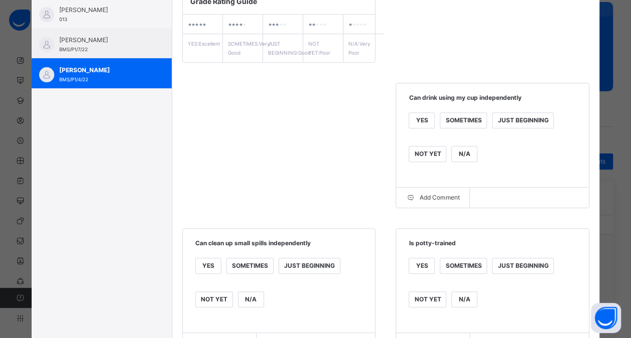
click at [420, 128] on div "YES" at bounding box center [421, 120] width 25 height 15
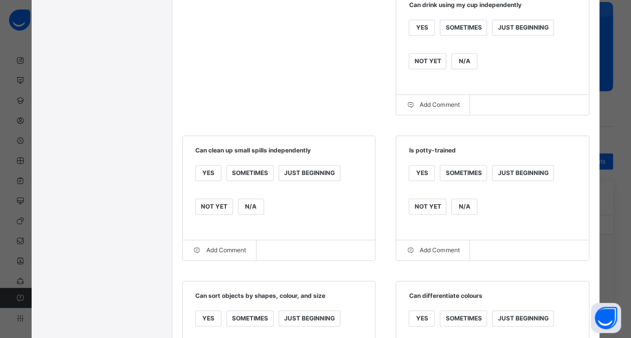
scroll to position [271, 0]
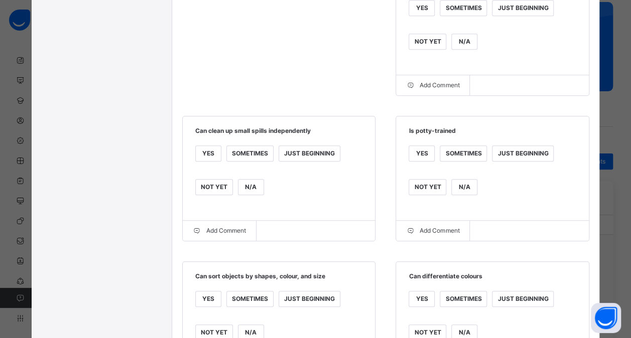
click at [211, 195] on div "NOT YET" at bounding box center [214, 187] width 37 height 15
click at [510, 161] on div "JUST BEGINNING" at bounding box center [522, 153] width 61 height 15
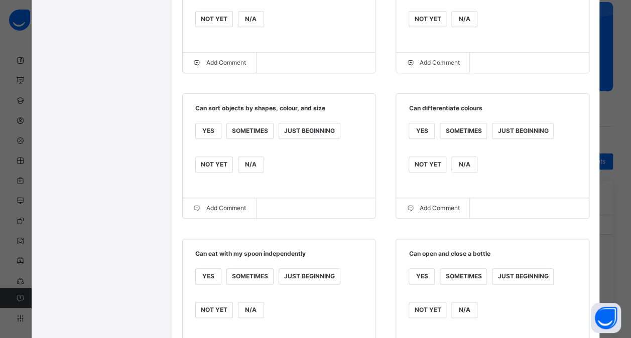
scroll to position [454, 0]
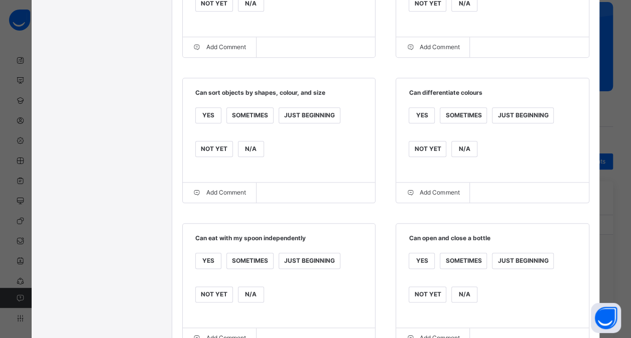
click at [455, 123] on div "SOMETIMES" at bounding box center [463, 115] width 46 height 15
click at [210, 123] on div "YES" at bounding box center [208, 115] width 25 height 15
click at [253, 121] on div "SOMETIMES" at bounding box center [250, 115] width 46 height 15
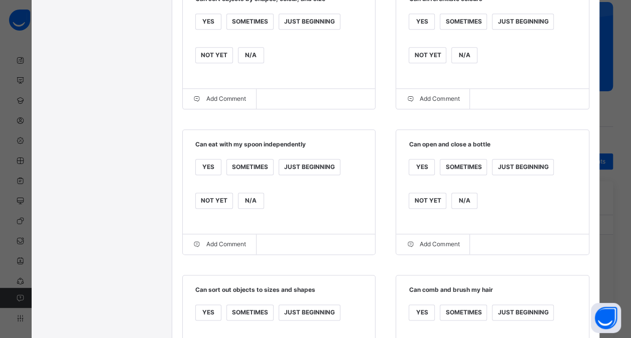
scroll to position [549, 0]
click at [209, 174] on div "YES" at bounding box center [208, 166] width 25 height 15
click at [421, 174] on div "YES" at bounding box center [421, 166] width 25 height 15
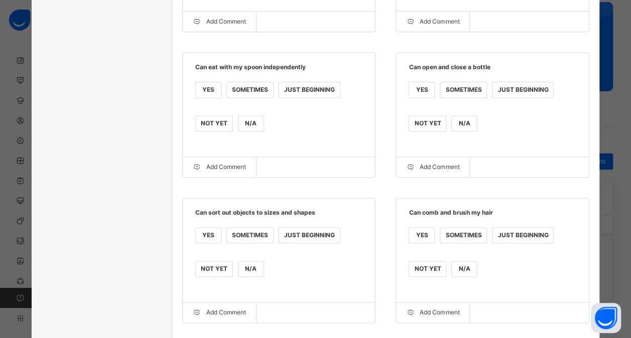
scroll to position [686, 0]
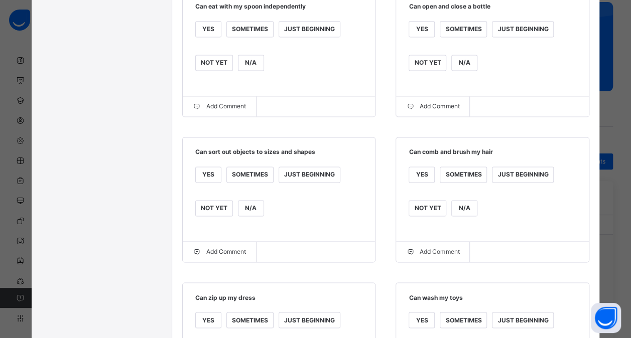
click at [205, 182] on div "YES" at bounding box center [208, 174] width 25 height 15
click at [474, 182] on div "SOMETIMES" at bounding box center [463, 174] width 46 height 15
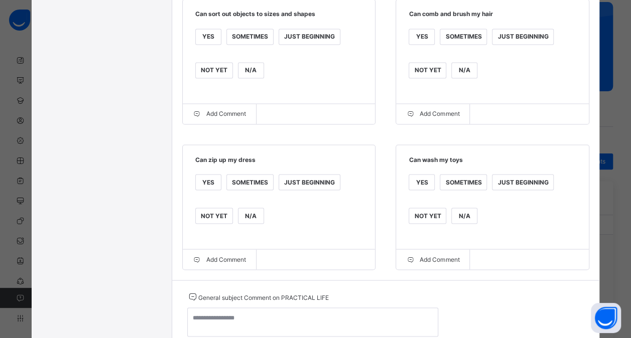
scroll to position [826, 0]
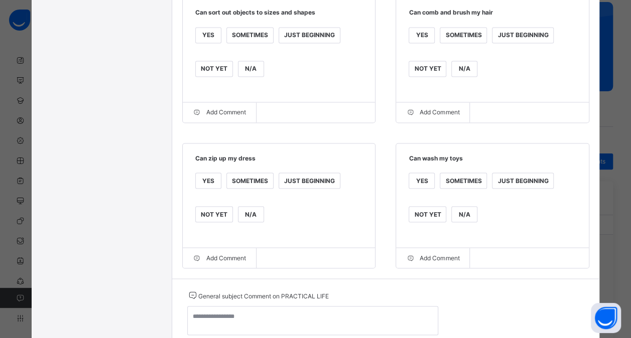
click at [512, 40] on div "JUST BEGINNING" at bounding box center [522, 35] width 61 height 15
click at [247, 186] on div "SOMETIMES" at bounding box center [250, 180] width 46 height 15
click at [434, 222] on div "NOT YET" at bounding box center [427, 214] width 37 height 15
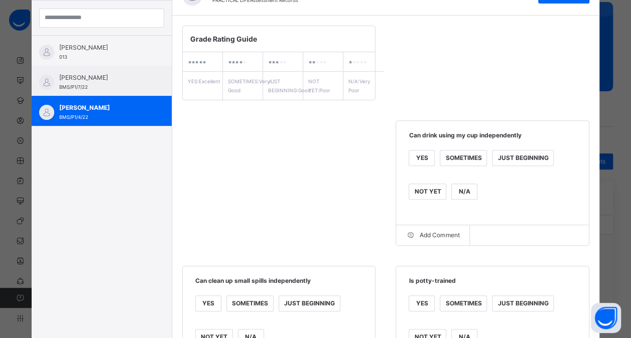
scroll to position [0, 0]
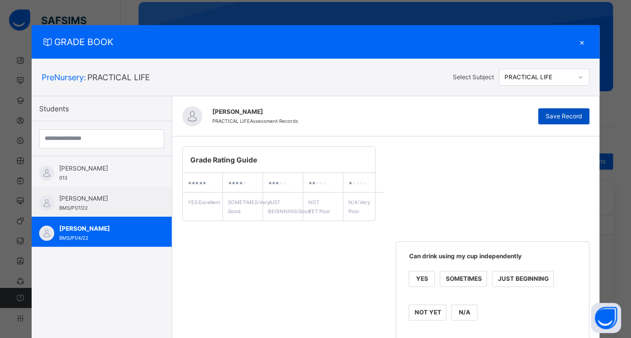
click at [562, 118] on span "Save Record" at bounding box center [563, 116] width 36 height 9
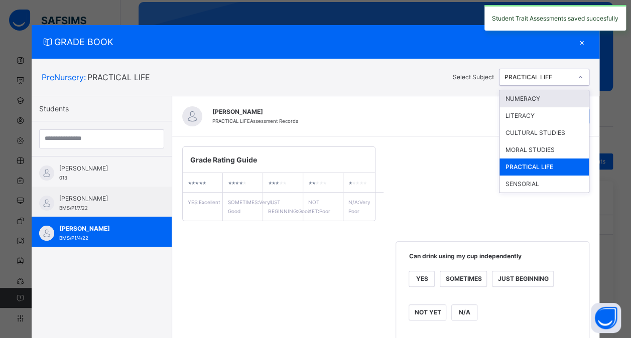
click at [582, 78] on icon at bounding box center [580, 77] width 6 height 10
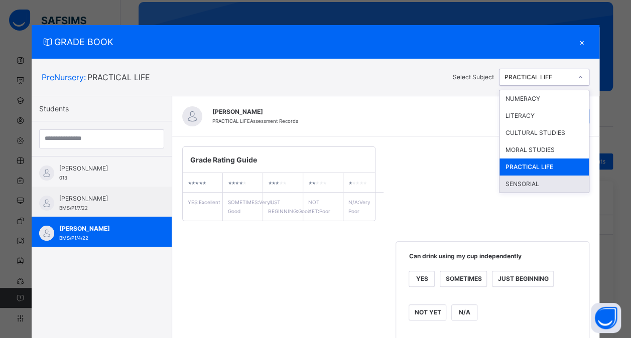
click at [533, 180] on div "SENSORIAL" at bounding box center [543, 184] width 89 height 17
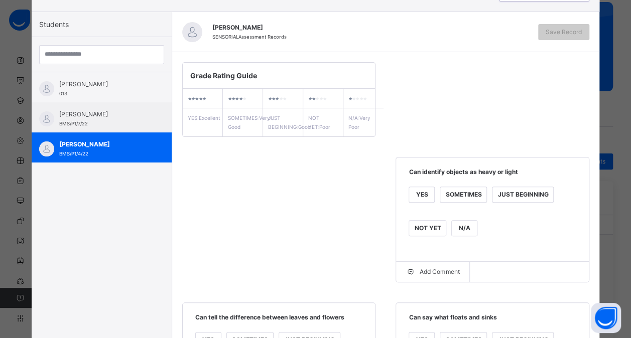
scroll to position [123, 0]
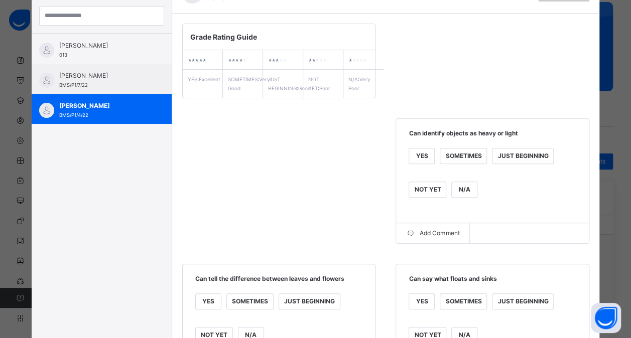
click at [419, 164] on div "YES" at bounding box center [421, 155] width 25 height 15
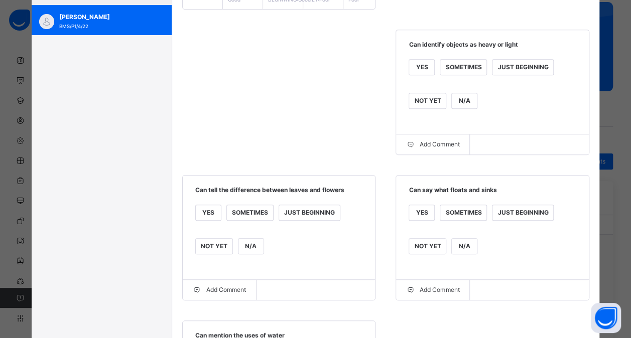
scroll to position [269, 0]
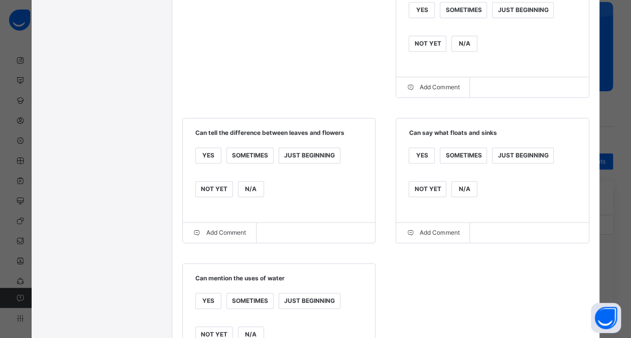
click at [250, 163] on div "SOMETIMES" at bounding box center [250, 155] width 46 height 15
click at [425, 194] on div "NOT YET" at bounding box center [427, 189] width 37 height 15
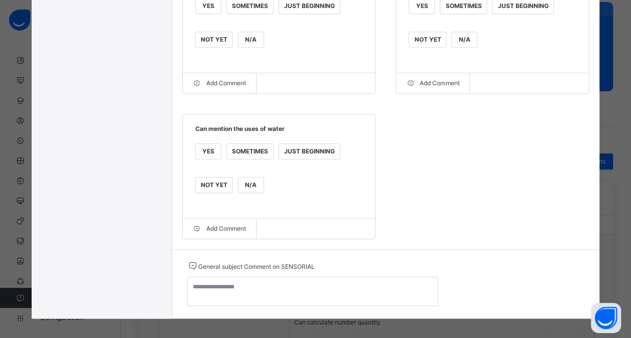
scroll to position [422, 0]
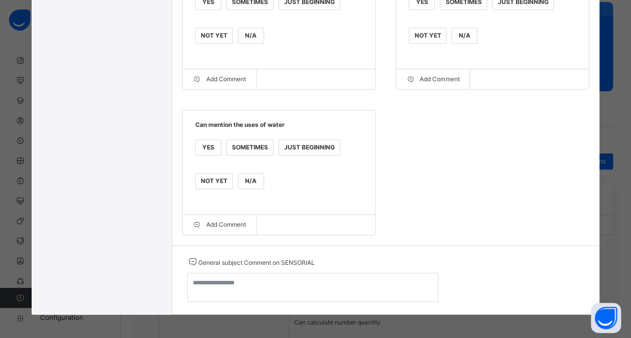
click at [209, 153] on div "YES" at bounding box center [208, 147] width 25 height 15
click at [239, 154] on div "SOMETIMES" at bounding box center [250, 147] width 46 height 15
click at [202, 155] on div "YES" at bounding box center [208, 147] width 25 height 15
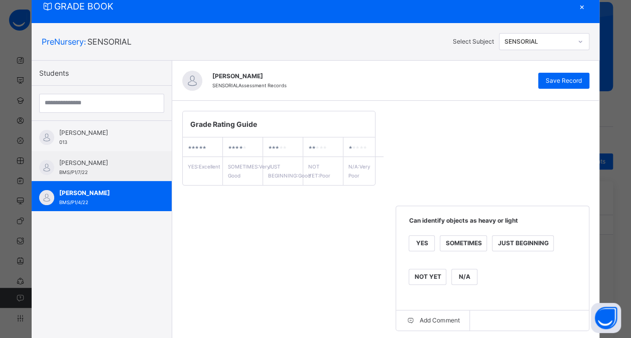
scroll to position [29, 0]
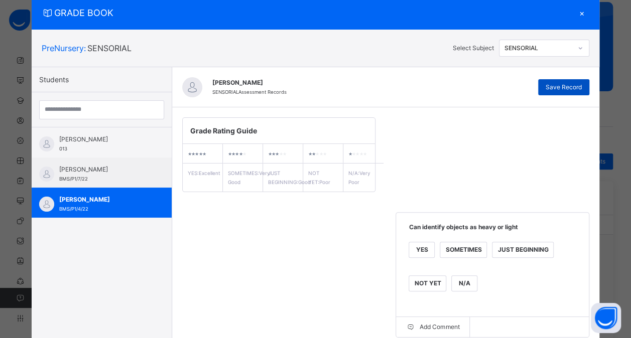
click at [559, 92] on div "Save Record" at bounding box center [563, 87] width 51 height 16
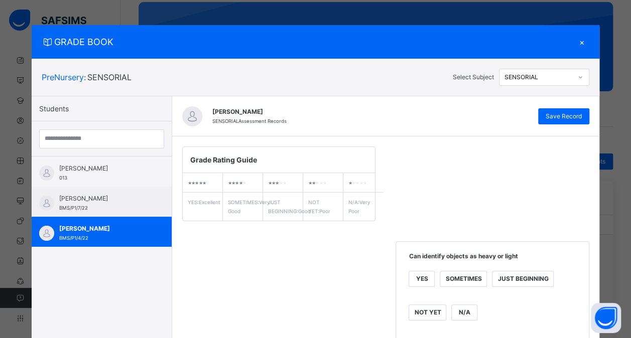
scroll to position [8, 0]
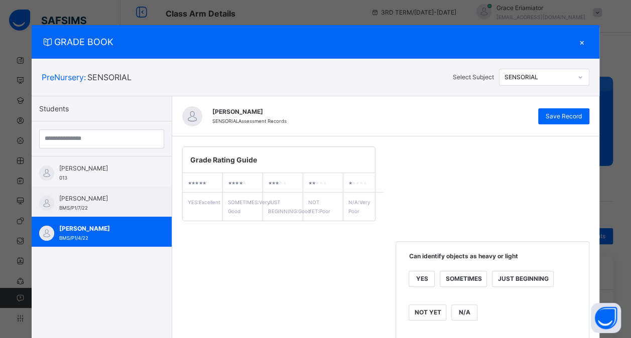
click at [583, 41] on div "×" at bounding box center [581, 42] width 15 height 14
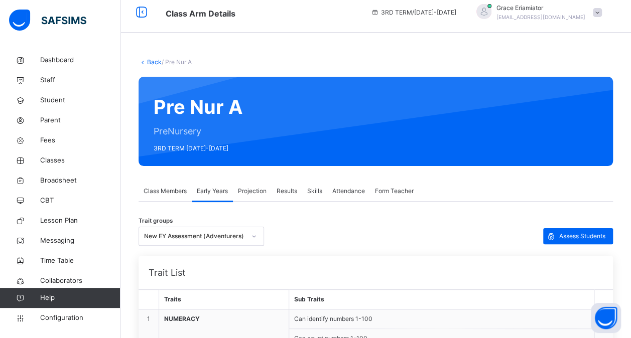
click at [282, 193] on span "Results" at bounding box center [286, 191] width 21 height 9
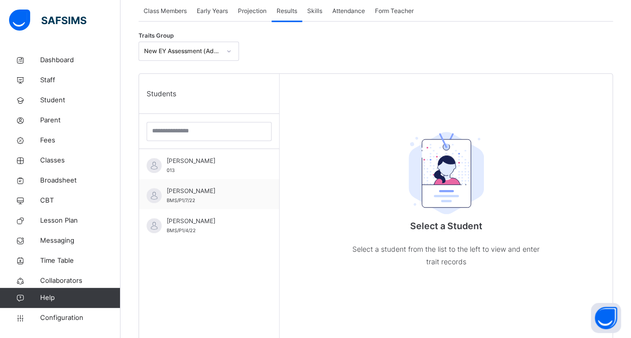
scroll to position [200, 0]
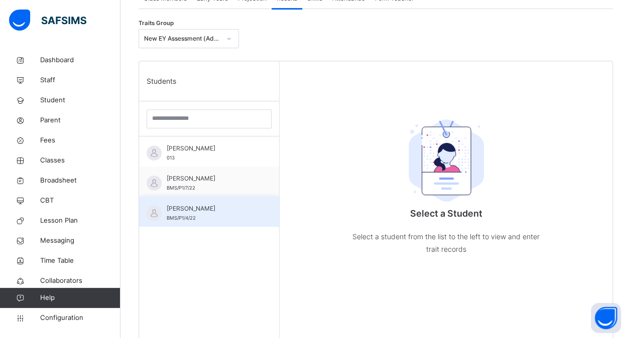
click at [211, 217] on div "Shehu Adam BMS/P1/4/22" at bounding box center [212, 213] width 90 height 18
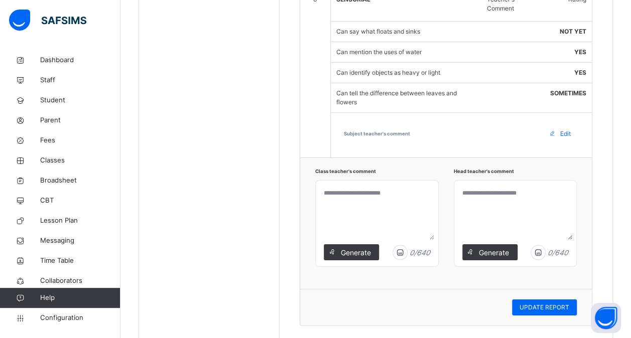
scroll to position [1713, 0]
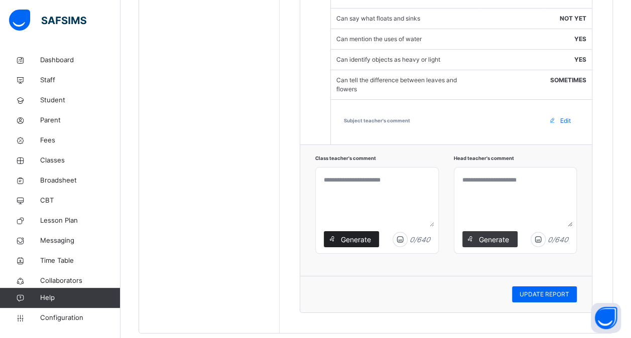
click at [356, 234] on span "Generate" at bounding box center [356, 239] width 32 height 11
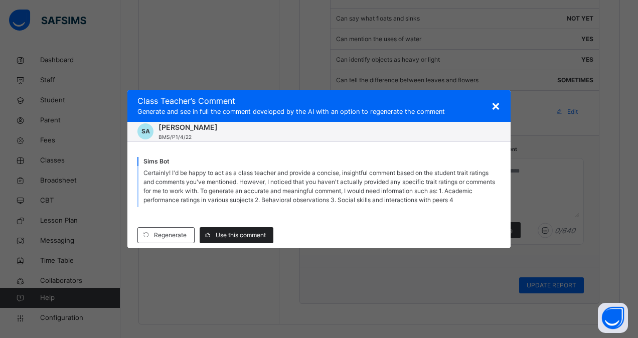
click at [236, 230] on div "Use this comment" at bounding box center [237, 235] width 74 height 16
type textarea "**********"
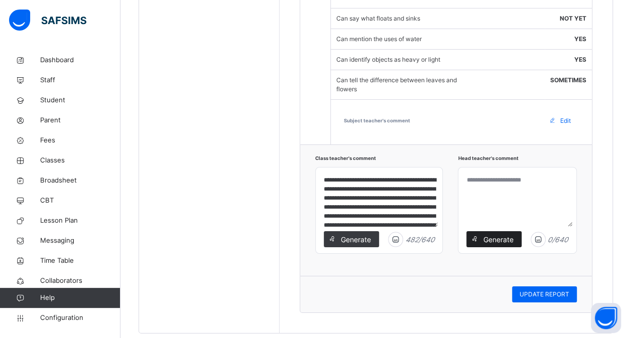
click at [507, 234] on span "Generate" at bounding box center [498, 239] width 32 height 11
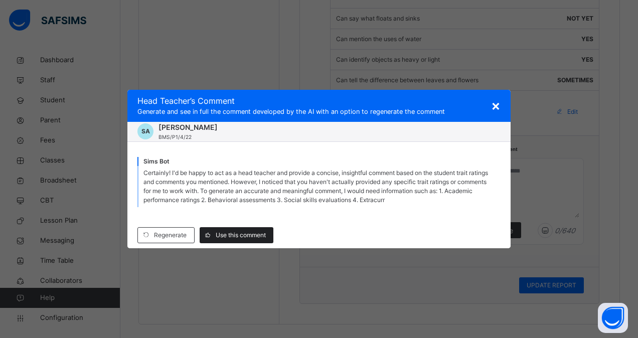
click at [238, 230] on div "Use this comment" at bounding box center [237, 235] width 74 height 16
type textarea "**********"
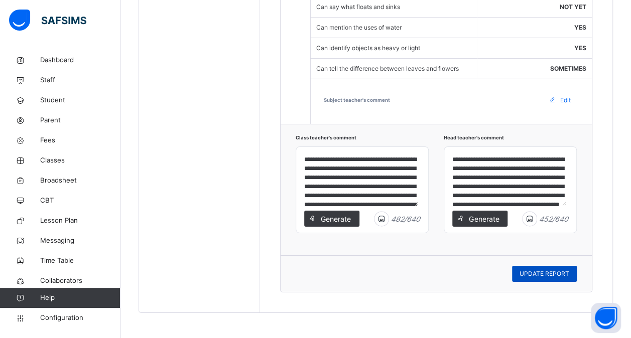
click at [543, 271] on span "UPDATE REPORT" at bounding box center [544, 273] width 50 height 9
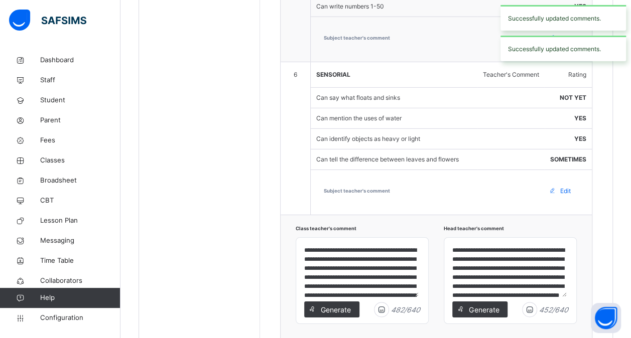
scroll to position [1546, 0]
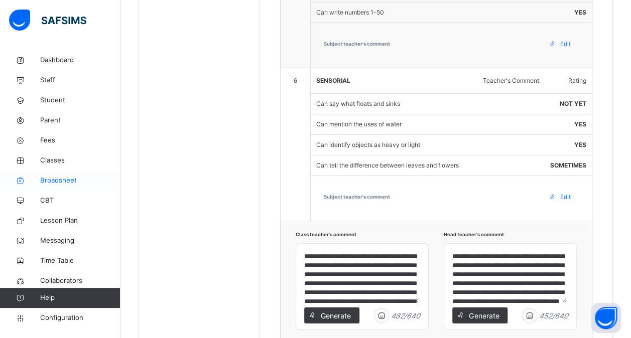
click at [53, 180] on span "Broadsheet" at bounding box center [80, 181] width 80 height 10
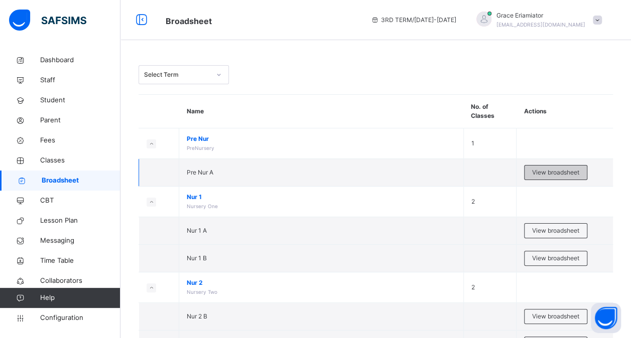
click at [555, 169] on span "View broadsheet" at bounding box center [555, 172] width 47 height 9
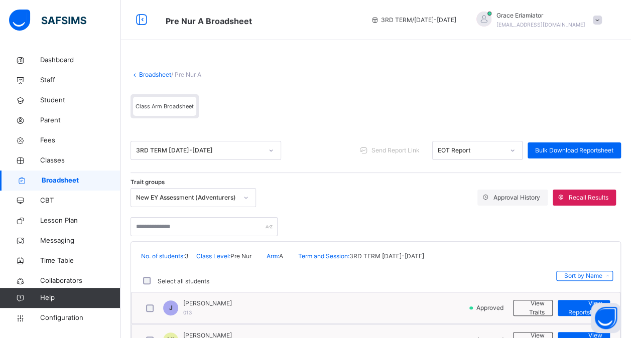
scroll to position [69, 0]
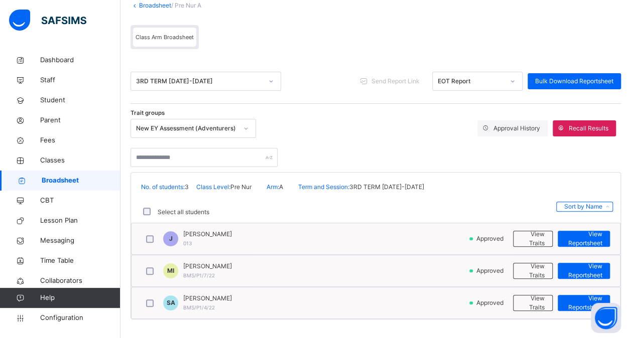
click at [145, 305] on div at bounding box center [152, 302] width 22 height 21
click at [581, 304] on span "View Reportsheet" at bounding box center [583, 303] width 37 height 18
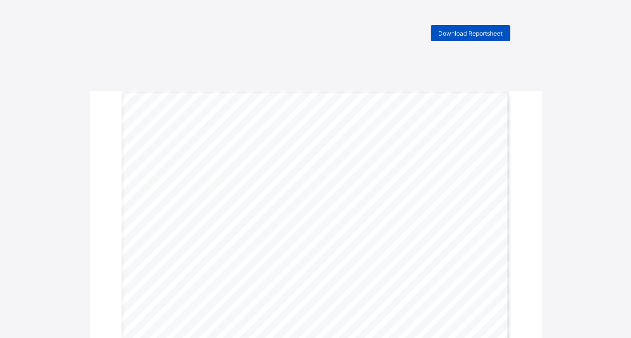
click at [472, 32] on span "Download Reportsheet" at bounding box center [470, 34] width 64 height 8
